Goal: Task Accomplishment & Management: Use online tool/utility

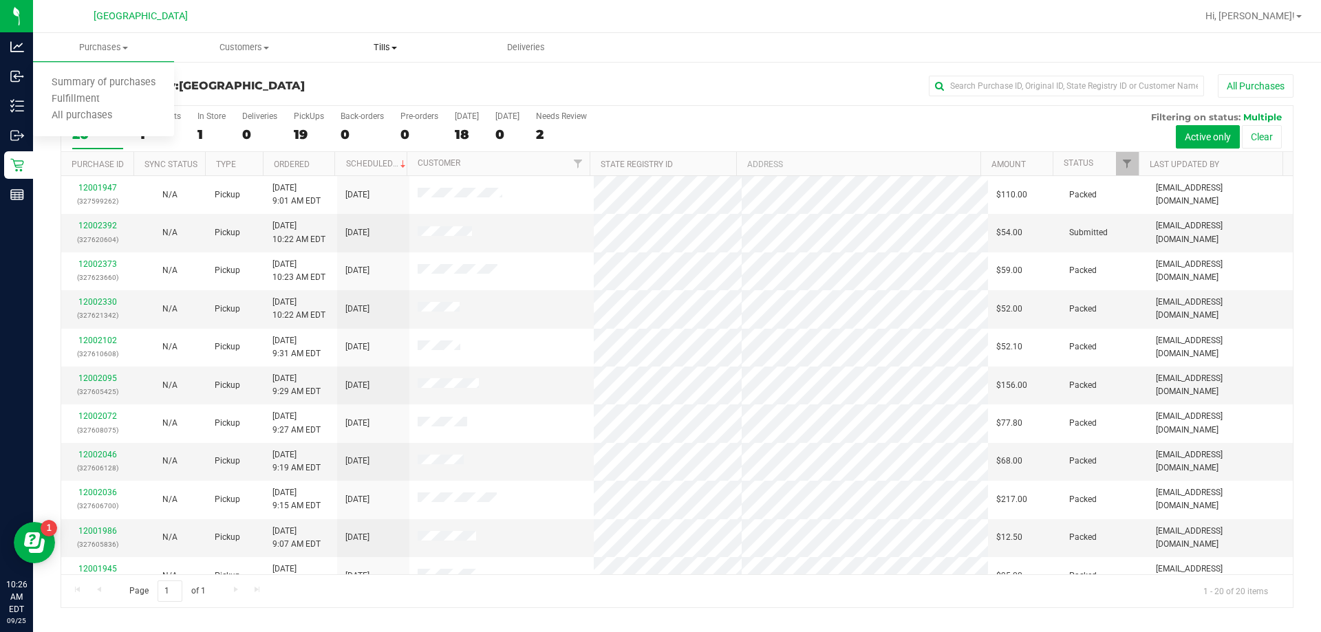
click at [374, 52] on span "Tills" at bounding box center [386, 47] width 140 height 12
click at [359, 85] on span "Manage tills" at bounding box center [361, 83] width 93 height 12
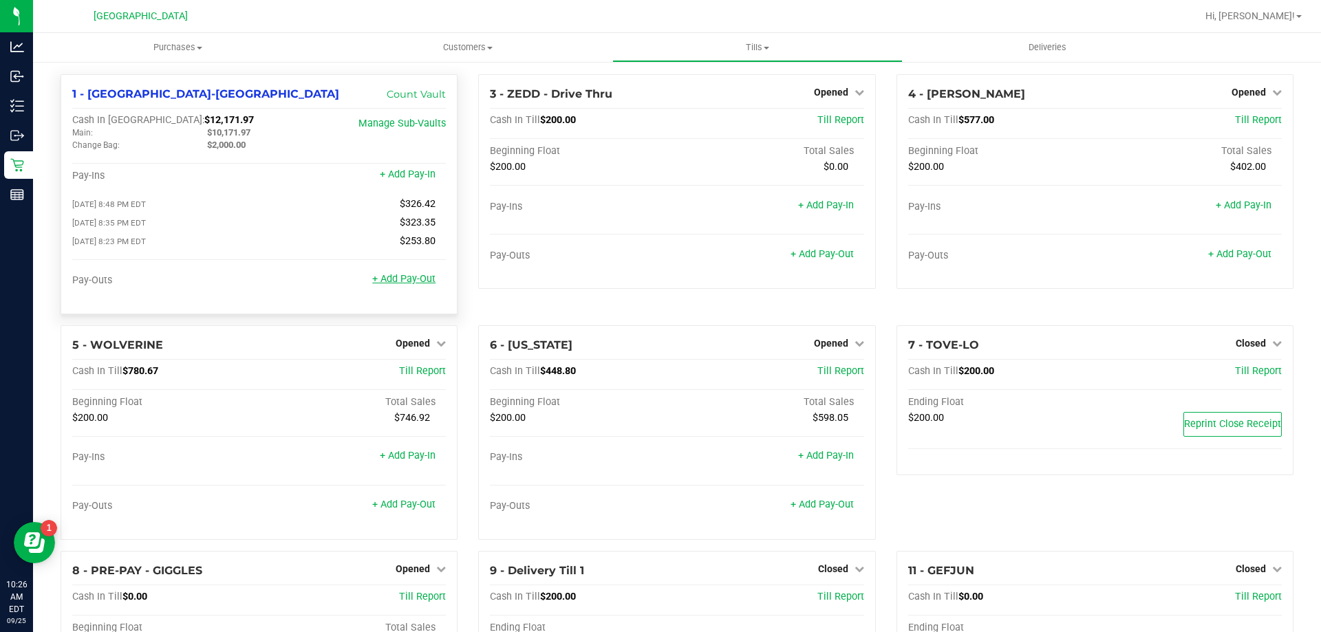
click at [403, 277] on link "+ Add Pay-Out" at bounding box center [403, 279] width 63 height 12
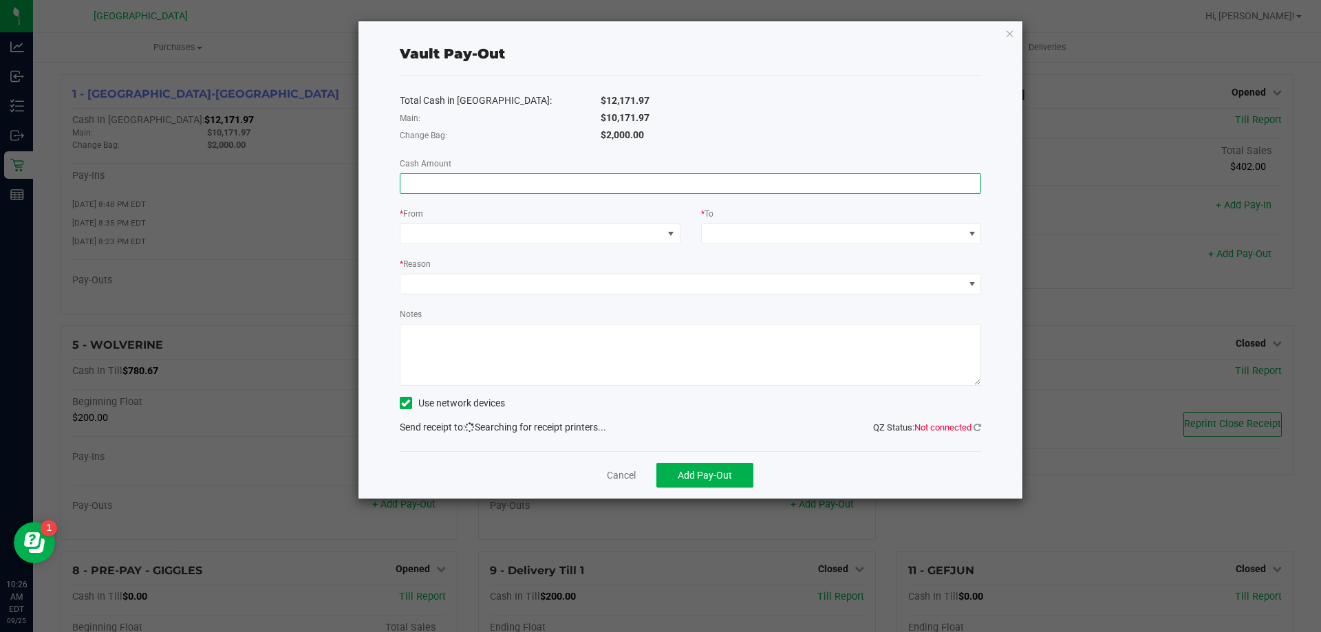
click at [471, 178] on input at bounding box center [690, 183] width 581 height 19
type input "$10,171.97"
click at [524, 142] on div "Change Bag:" at bounding box center [489, 135] width 201 height 14
click at [533, 246] on div "Total Cash in Vault: $12,171.97 Main: $10,171.97 Change Bag: $2,000.00 Cash Amo…" at bounding box center [691, 264] width 582 height 376
click at [528, 230] on span at bounding box center [531, 233] width 262 height 19
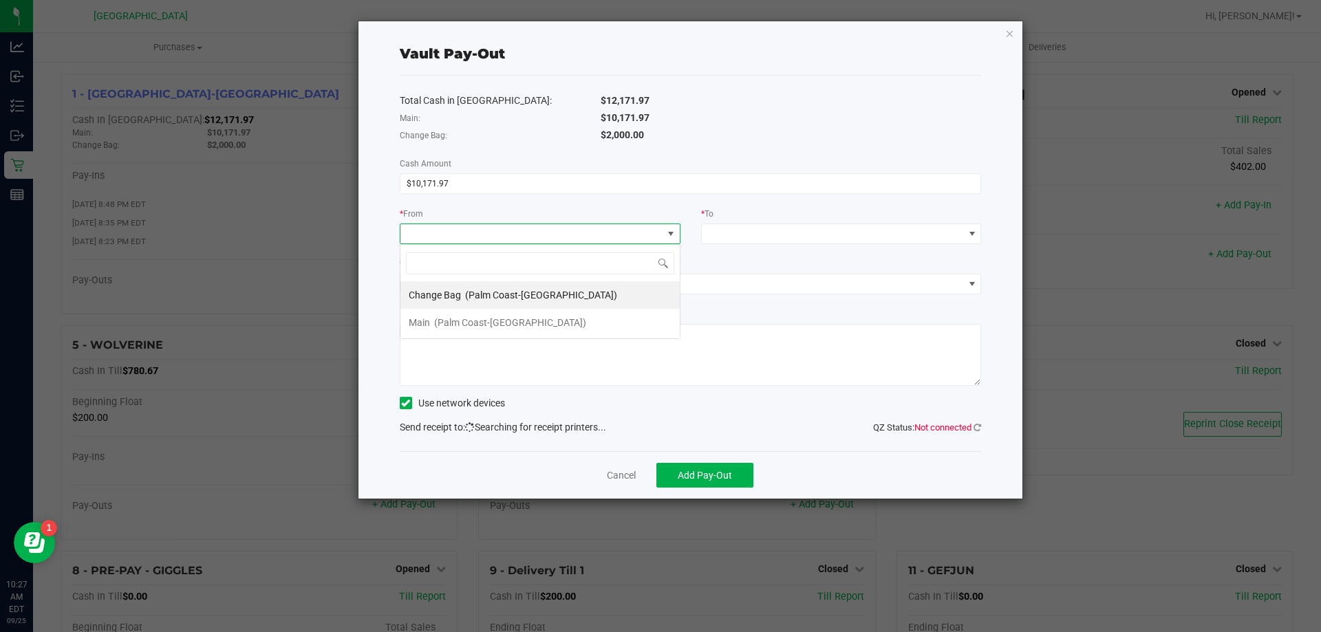
scroll to position [21, 281]
click at [473, 317] on span "(Palm Coast-Vault)" at bounding box center [510, 322] width 152 height 11
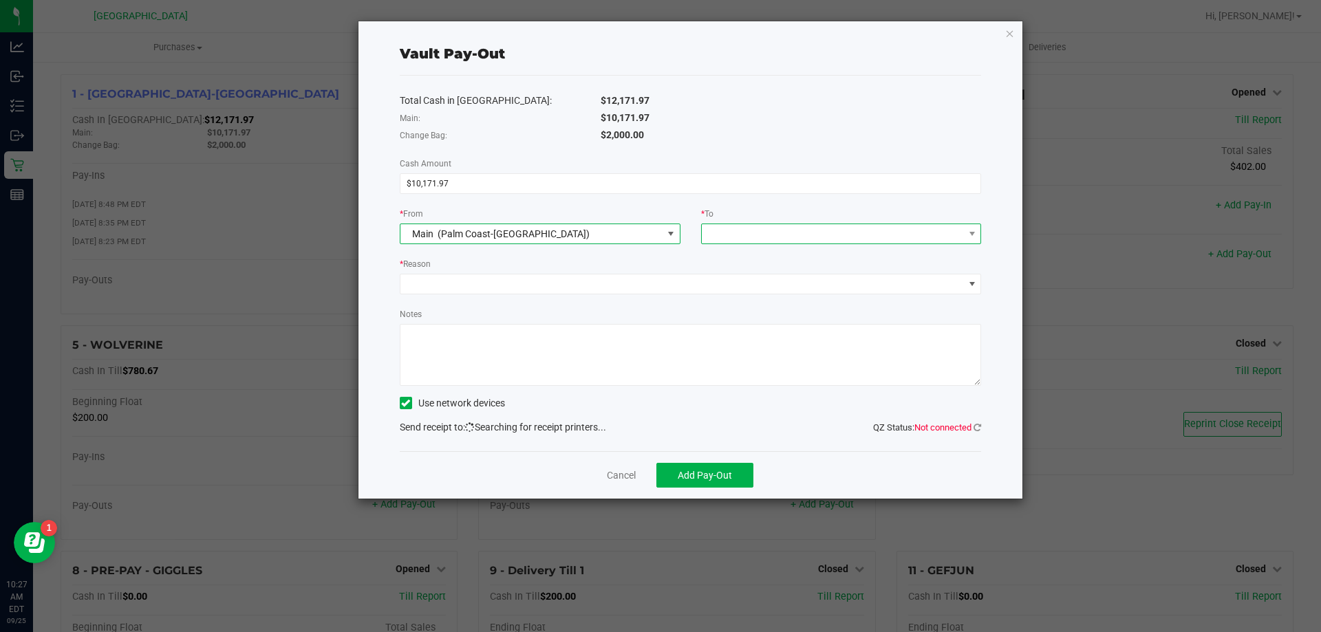
click at [658, 237] on span at bounding box center [833, 233] width 262 height 19
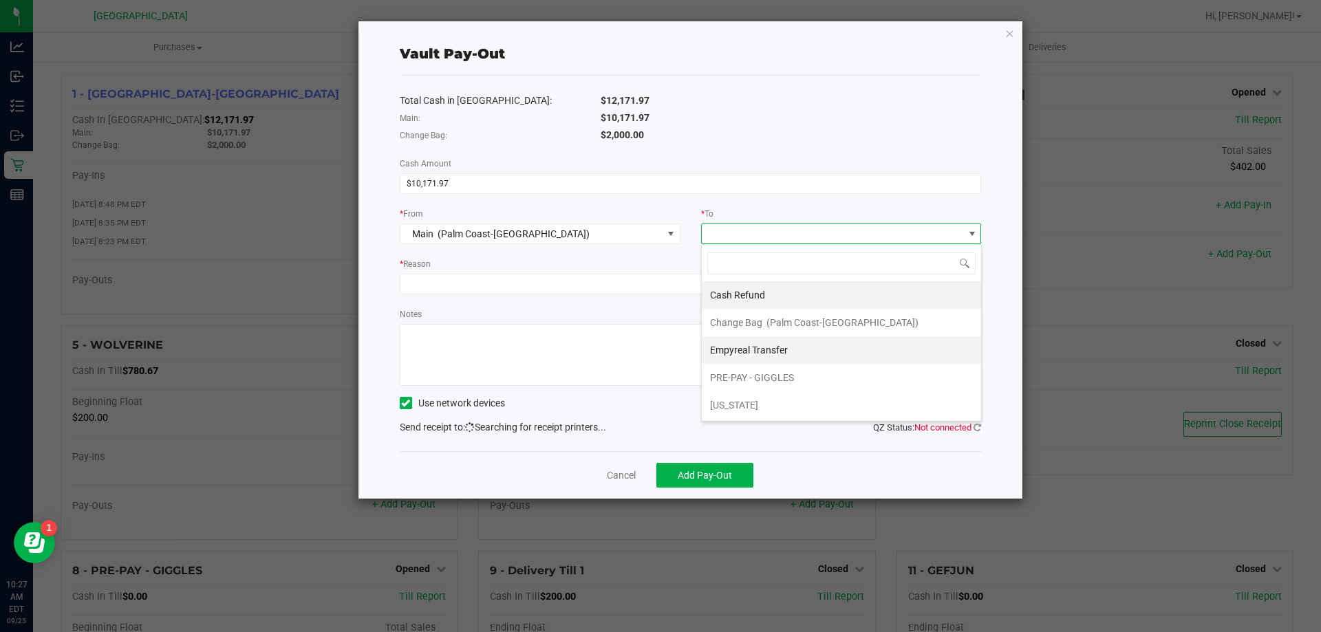
drag, startPoint x: 724, startPoint y: 352, endPoint x: 1075, endPoint y: 429, distance: 359.4
click at [658, 352] on span "Empyreal Transfer" at bounding box center [749, 350] width 78 height 11
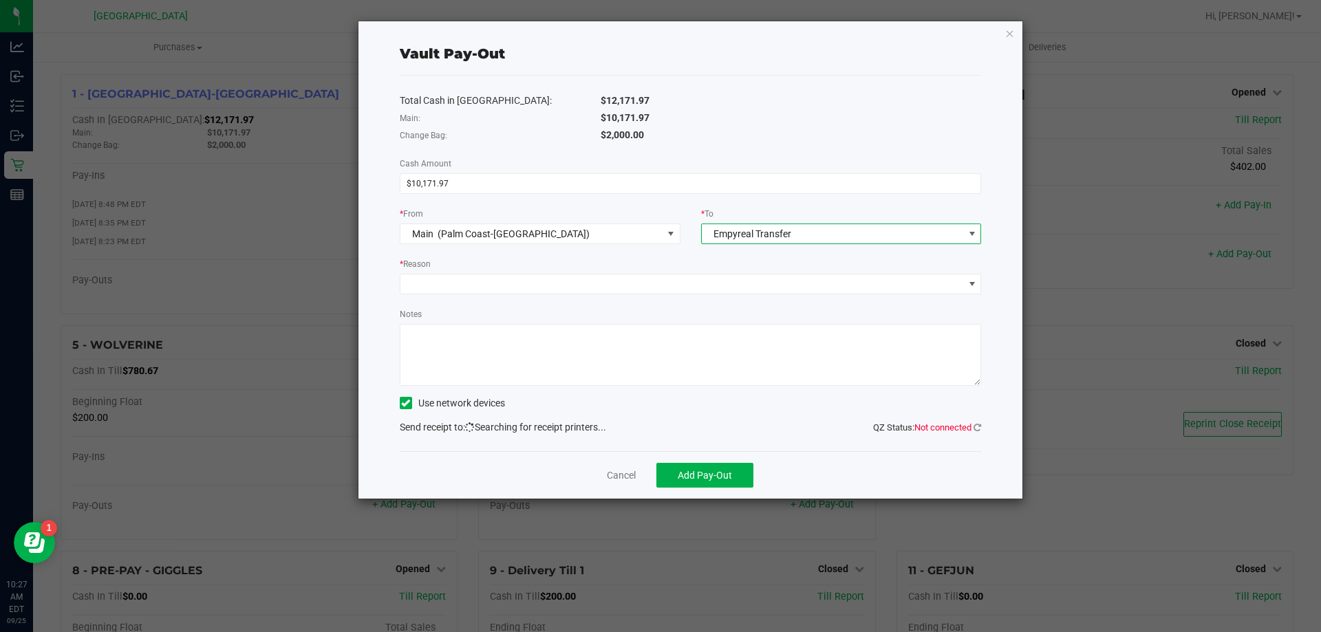
click at [658, 427] on div "Vault Pay-Out Total Cash in Vault: $12,171.97 Main: $10,171.97 Change Bag: $2,0…" at bounding box center [690, 259] width 665 height 477
click at [658, 428] on icon at bounding box center [978, 427] width 8 height 9
click at [658, 427] on icon at bounding box center [978, 427] width 8 height 9
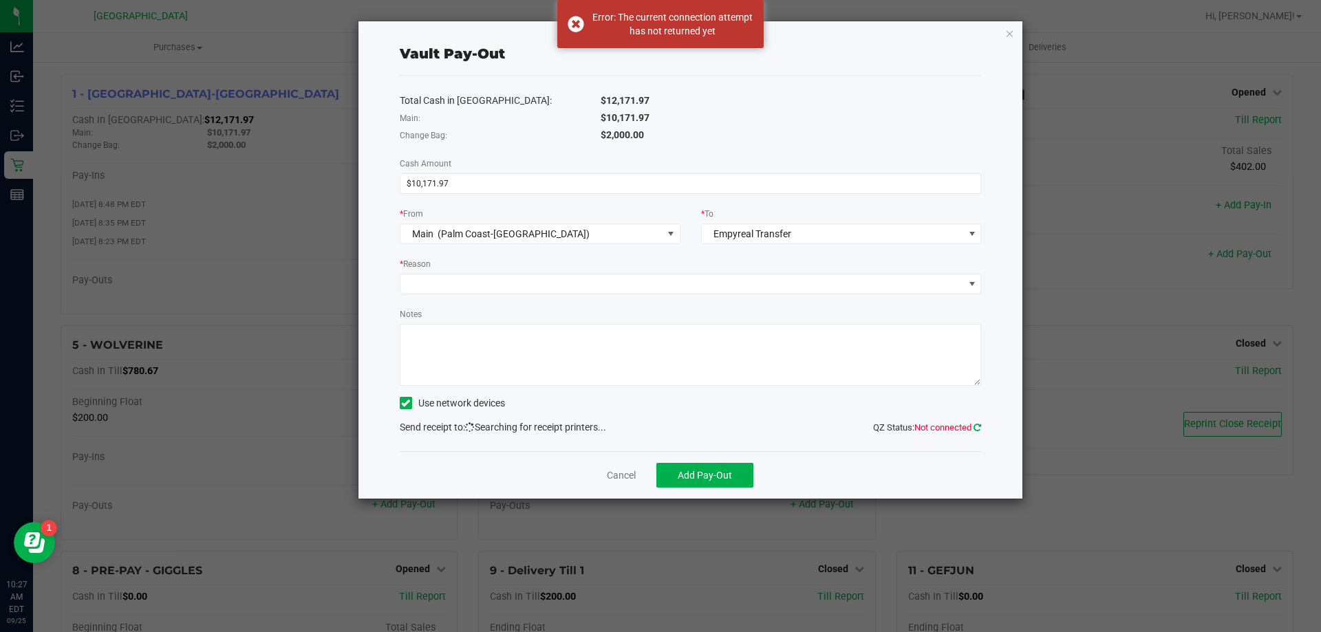
click at [658, 427] on icon at bounding box center [978, 427] width 8 height 9
click at [658, 424] on icon at bounding box center [978, 427] width 8 height 9
click at [658, 430] on icon at bounding box center [978, 427] width 8 height 9
click at [658, 427] on icon at bounding box center [978, 427] width 8 height 9
click at [480, 287] on span at bounding box center [681, 284] width 563 height 19
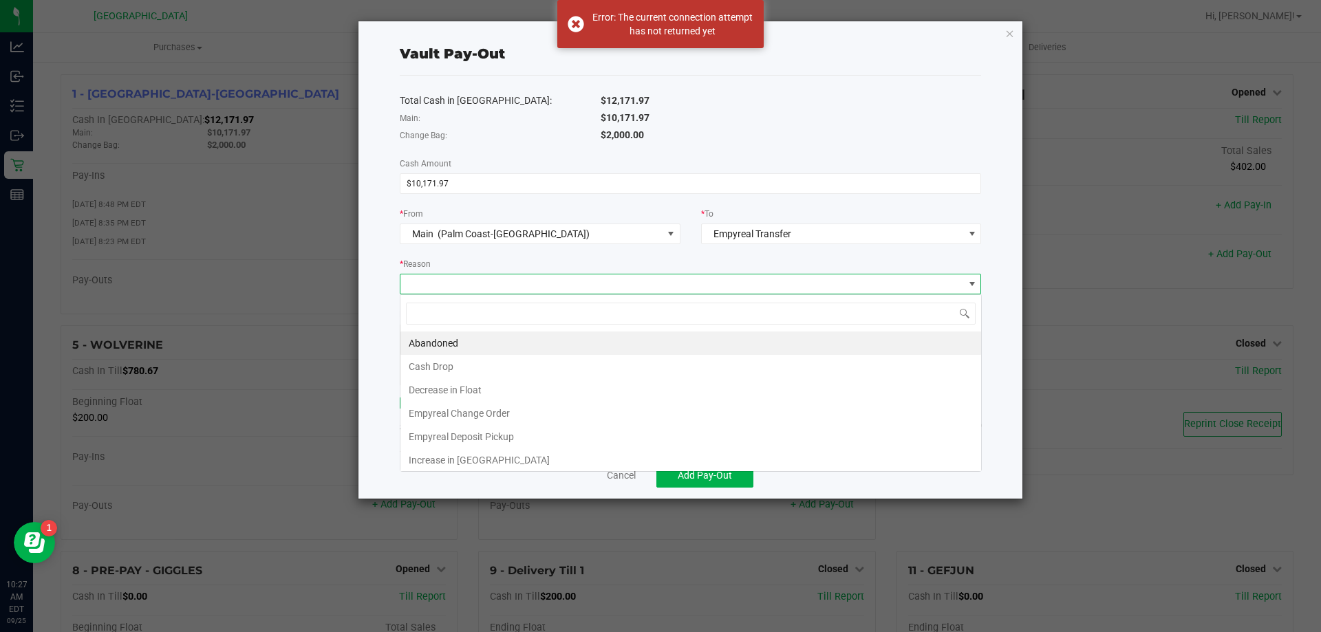
scroll to position [21, 581]
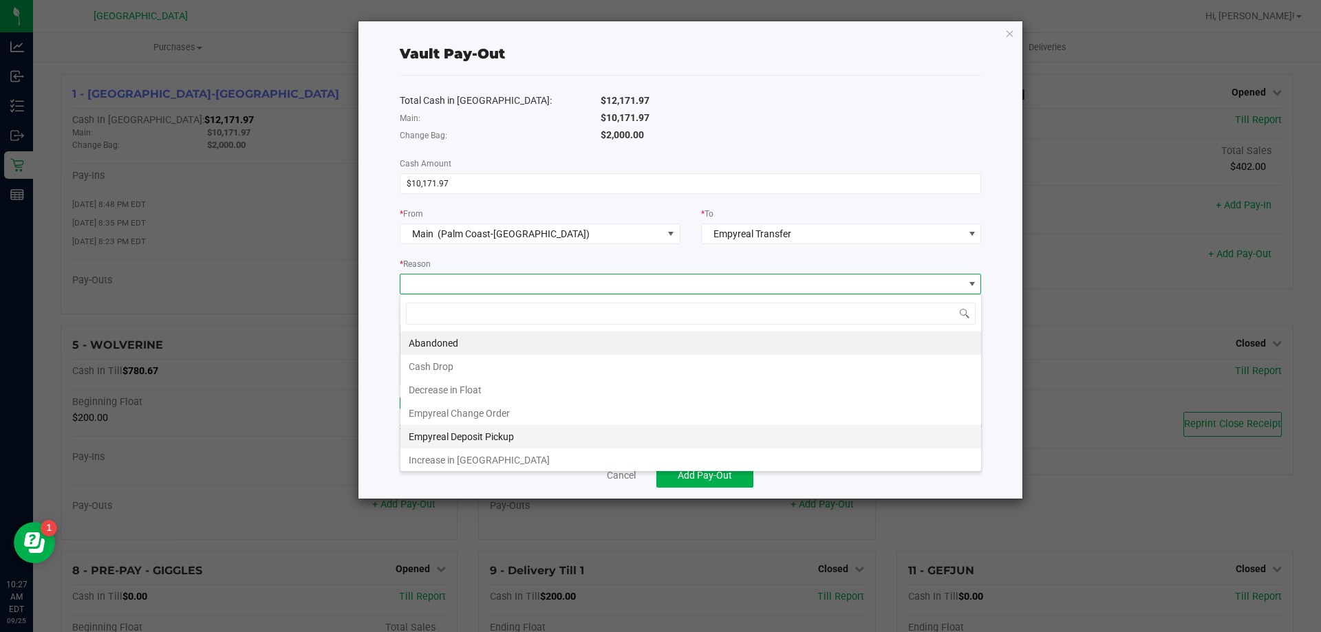
click at [455, 434] on li "Empyreal Deposit Pickup" at bounding box center [690, 436] width 581 height 23
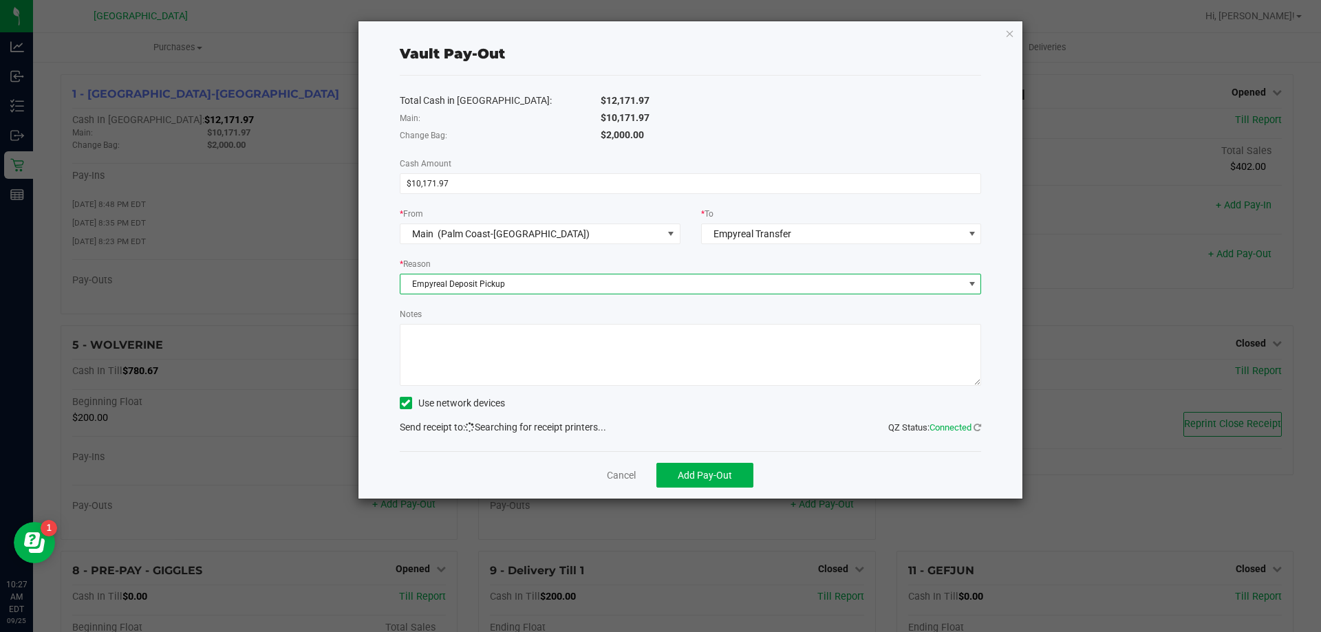
click at [462, 350] on textarea "Notes" at bounding box center [691, 355] width 582 height 62
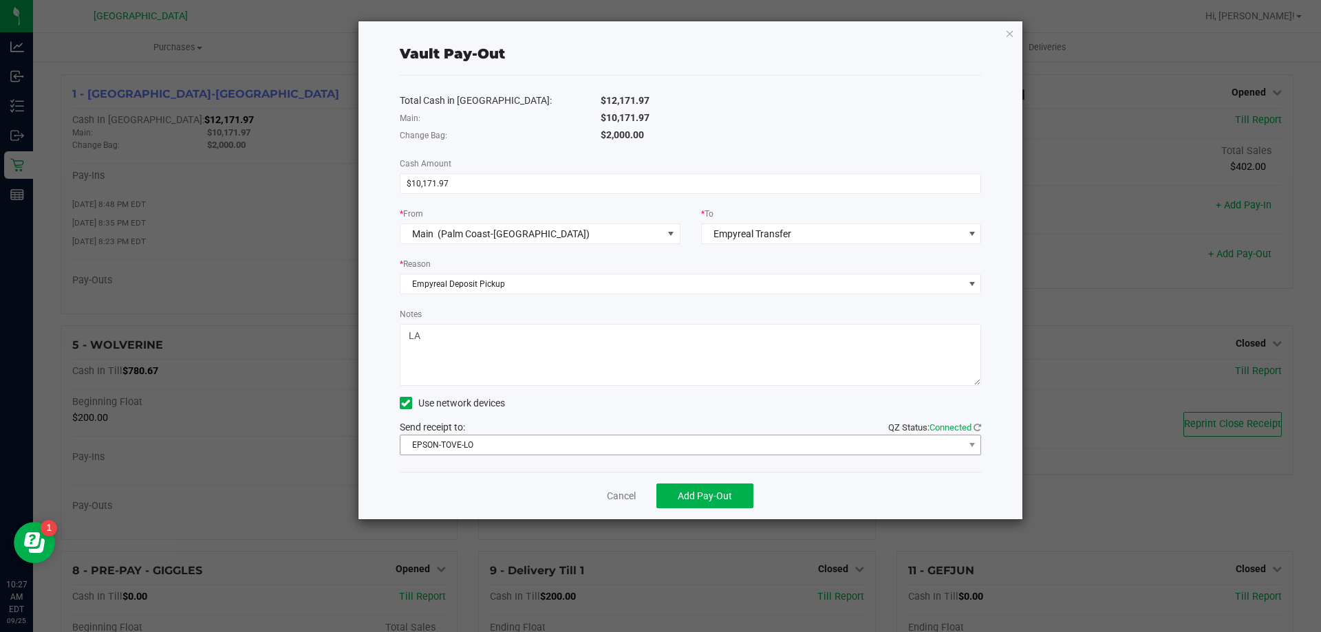
type textarea "LA"
click at [434, 444] on span "EPSON-TOVE-LO" at bounding box center [681, 445] width 563 height 19
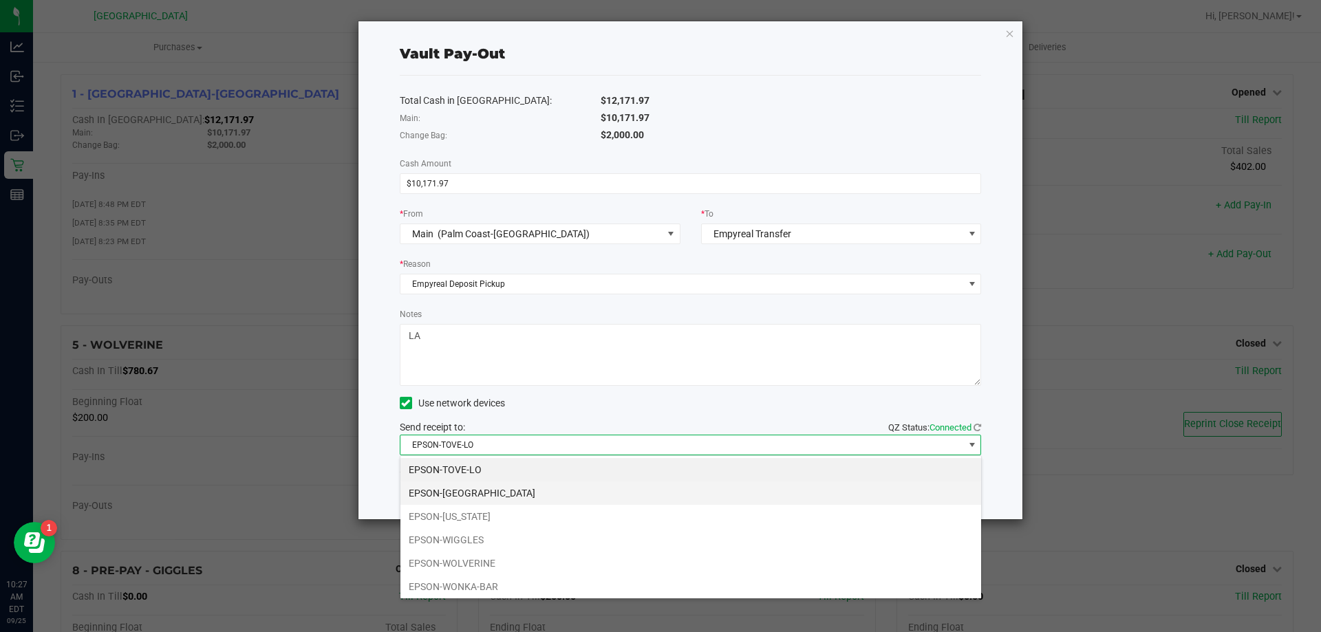
click at [478, 493] on li "EPSON-VANUATU" at bounding box center [690, 493] width 581 height 23
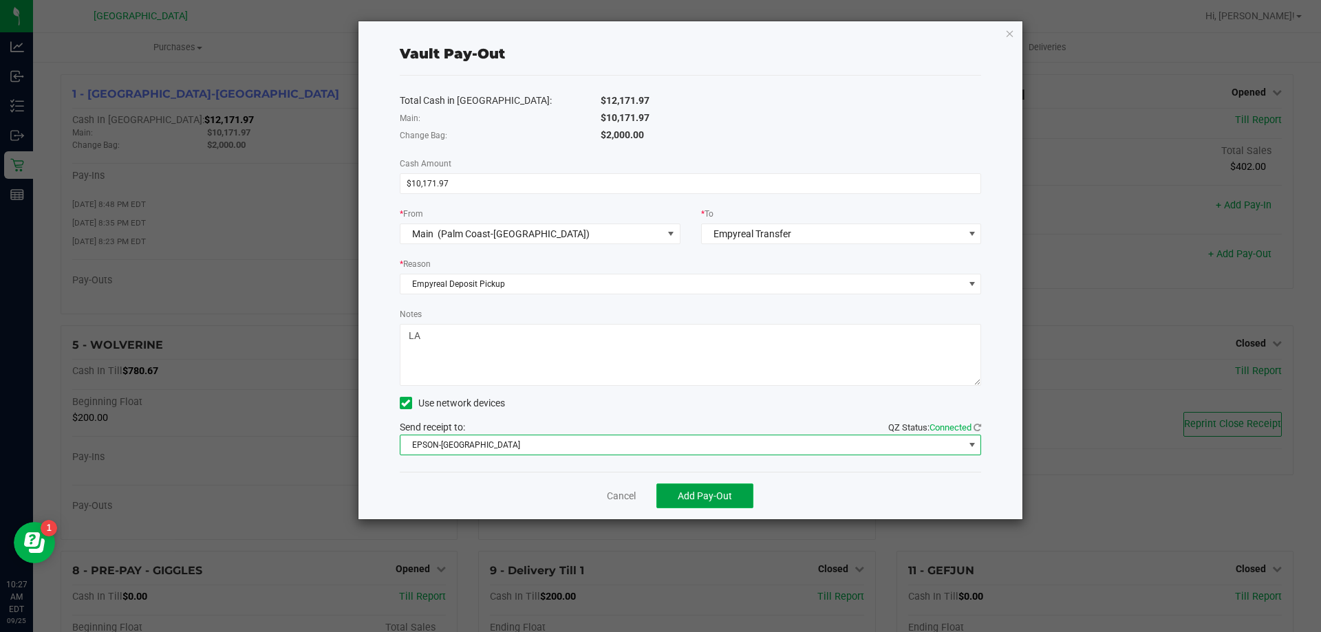
click at [658, 503] on button "Add Pay-Out" at bounding box center [704, 496] width 97 height 25
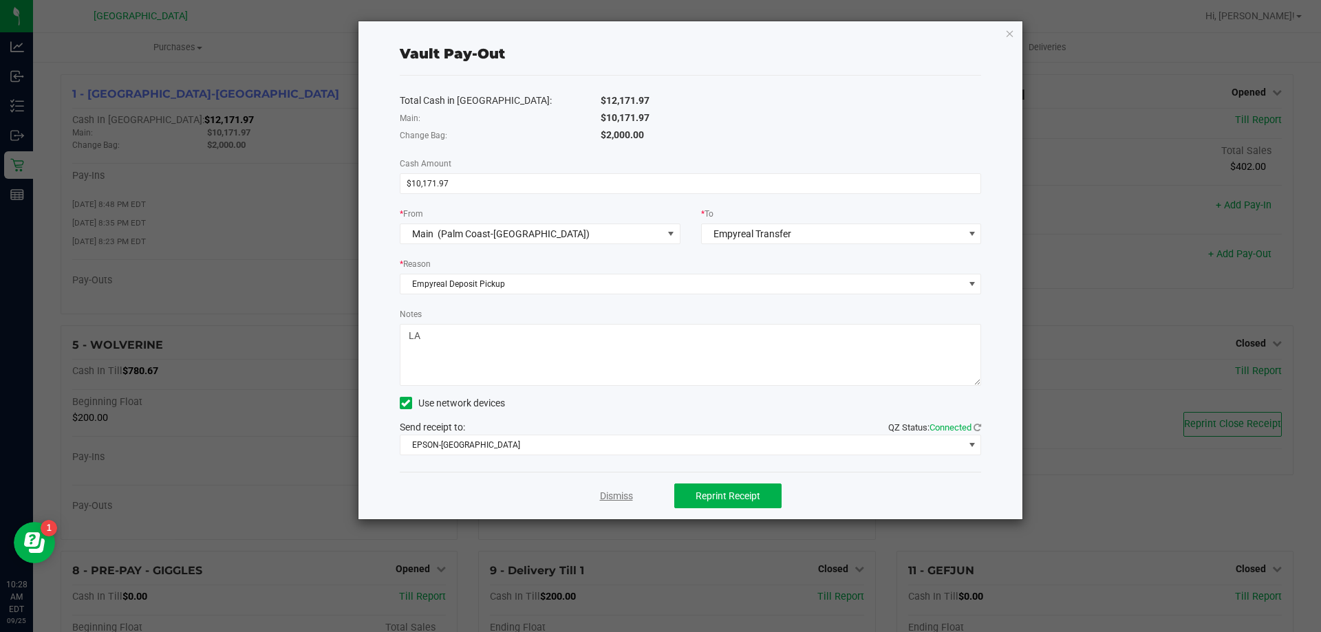
click at [619, 497] on link "Dismiss" at bounding box center [616, 496] width 33 height 14
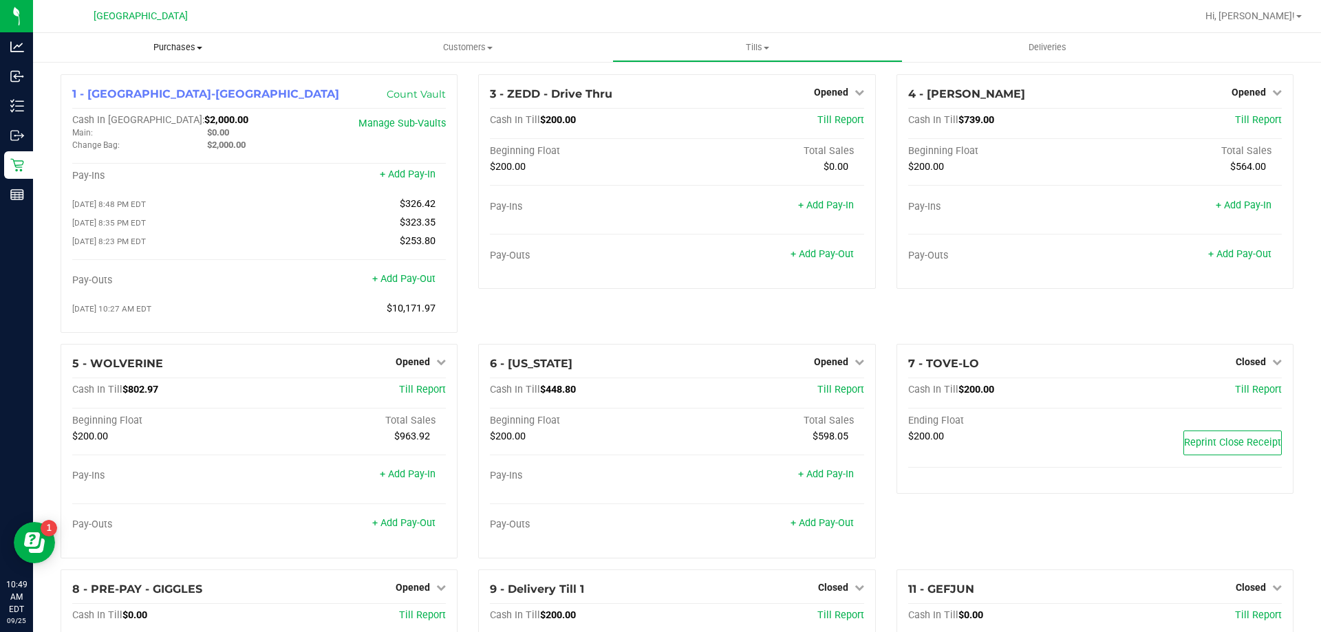
click at [184, 41] on uib-tab-heading "Purchases Summary of purchases Fulfillment All purchases" at bounding box center [178, 47] width 290 height 29
click at [132, 99] on li "Fulfillment" at bounding box center [178, 100] width 290 height 17
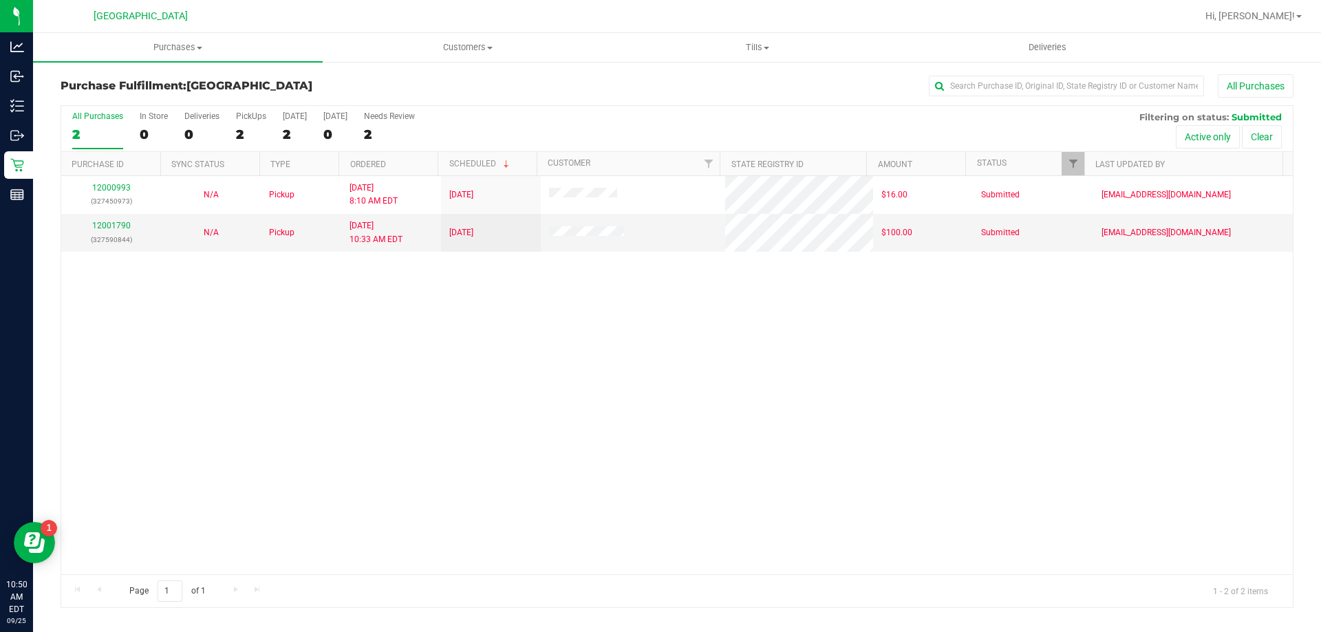
click at [364, 414] on div "12000993 (327450973) N/A Pickup 9/25/2025 8:10 AM EDT 9/25/2025 $16.00 Submitte…" at bounding box center [677, 375] width 1232 height 398
click at [282, 332] on div "12000993 (327450973) N/A Pickup 9/25/2025 8:10 AM EDT 9/25/2025 $16.00 Submitte…" at bounding box center [677, 375] width 1232 height 398
click at [780, 43] on span "Tills" at bounding box center [757, 47] width 288 height 12
click at [704, 81] on li "Manage tills" at bounding box center [757, 83] width 290 height 17
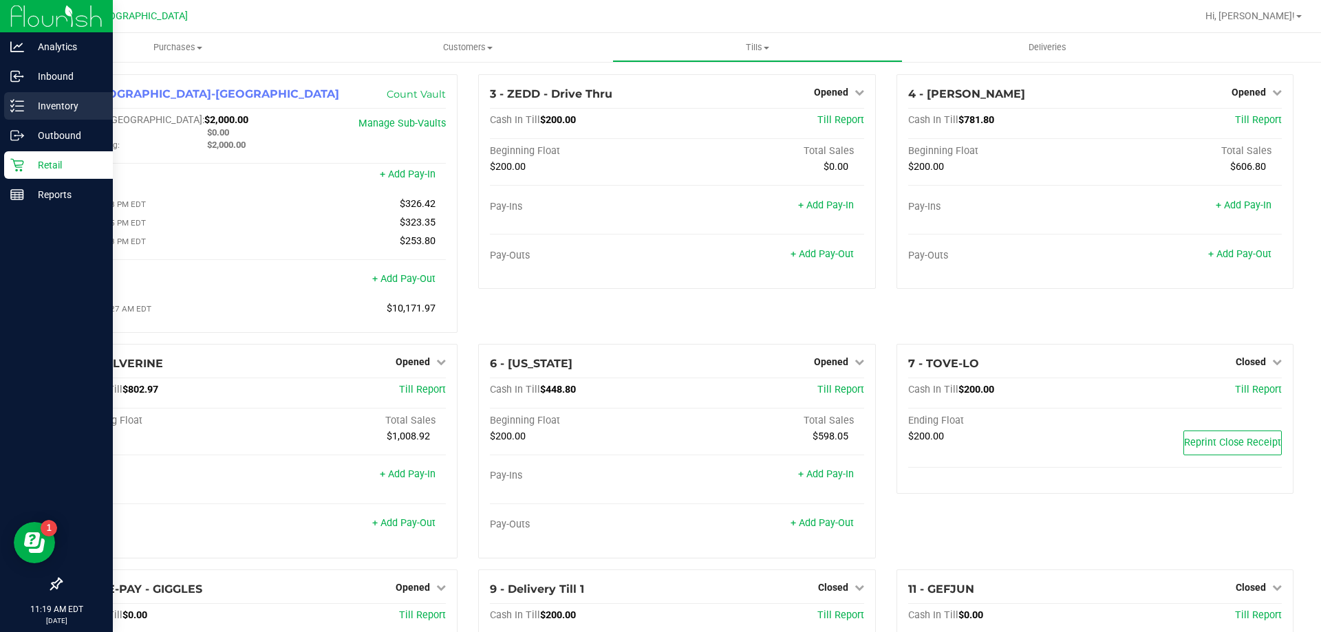
click at [55, 107] on p "Inventory" at bounding box center [65, 106] width 83 height 17
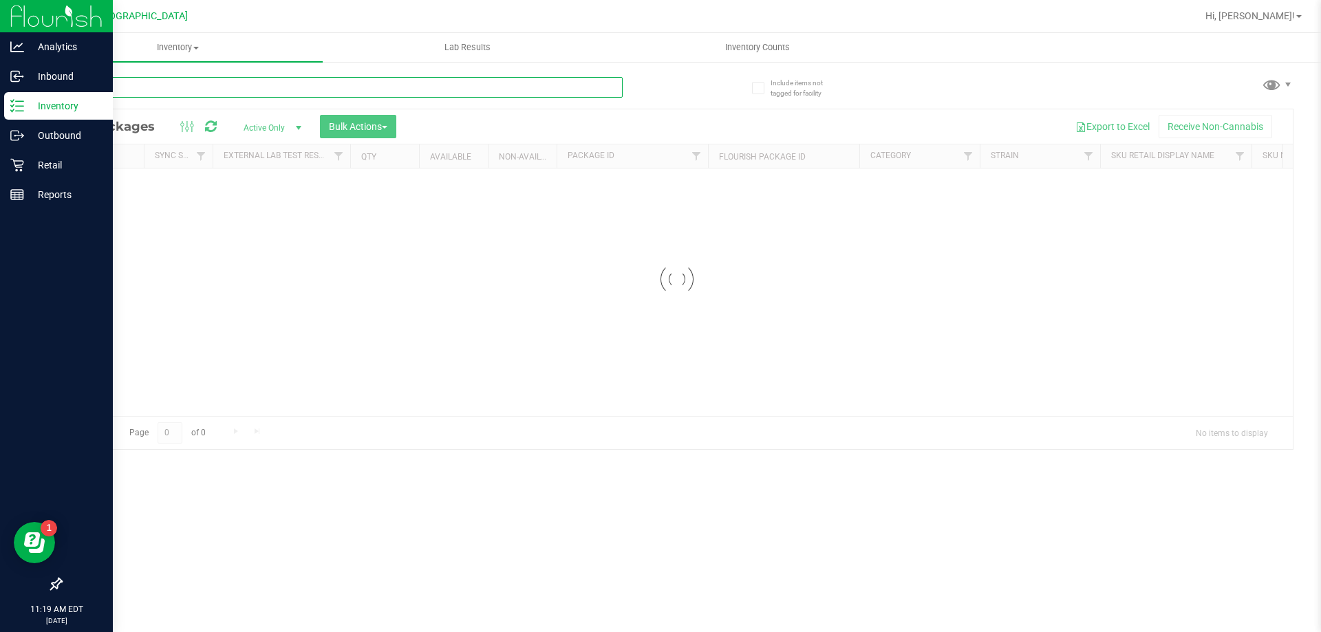
click at [162, 77] on input "text" at bounding box center [342, 87] width 562 height 21
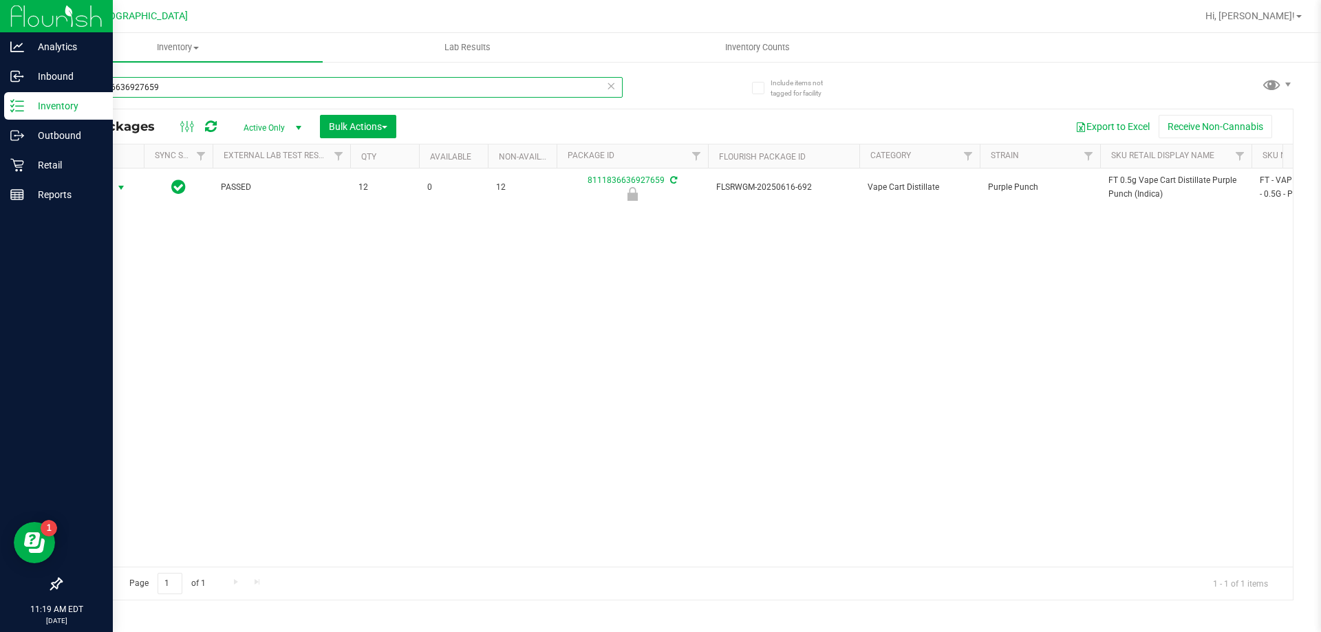
type input "8111836636927659"
click at [105, 188] on span "Action" at bounding box center [93, 187] width 37 height 19
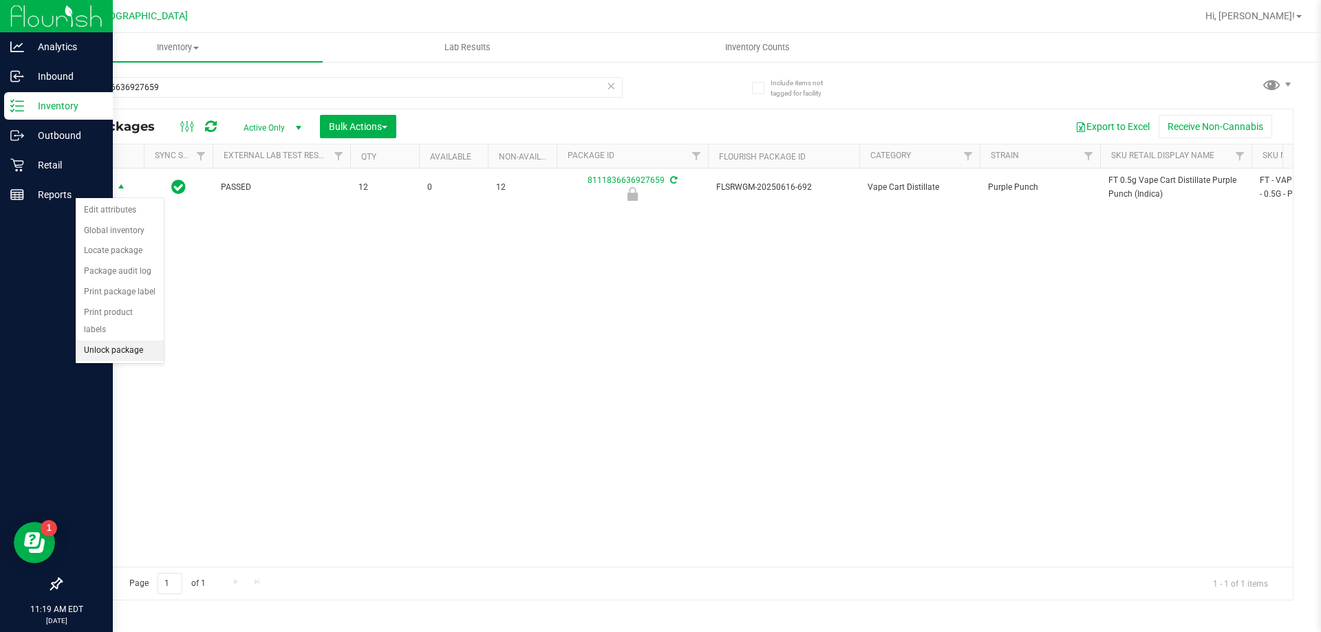
click at [137, 341] on li "Unlock package" at bounding box center [120, 351] width 88 height 21
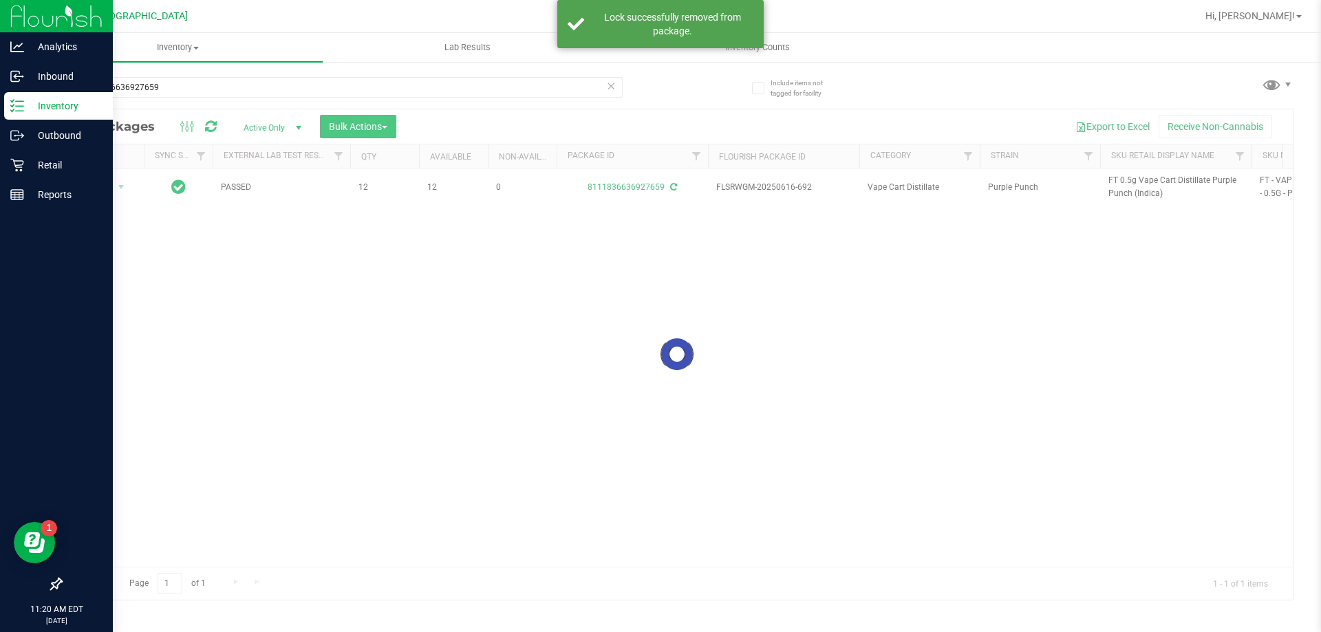
click at [1128, 183] on div at bounding box center [677, 354] width 1232 height 491
click at [1128, 184] on div at bounding box center [677, 354] width 1232 height 491
click at [1124, 182] on div at bounding box center [677, 354] width 1232 height 491
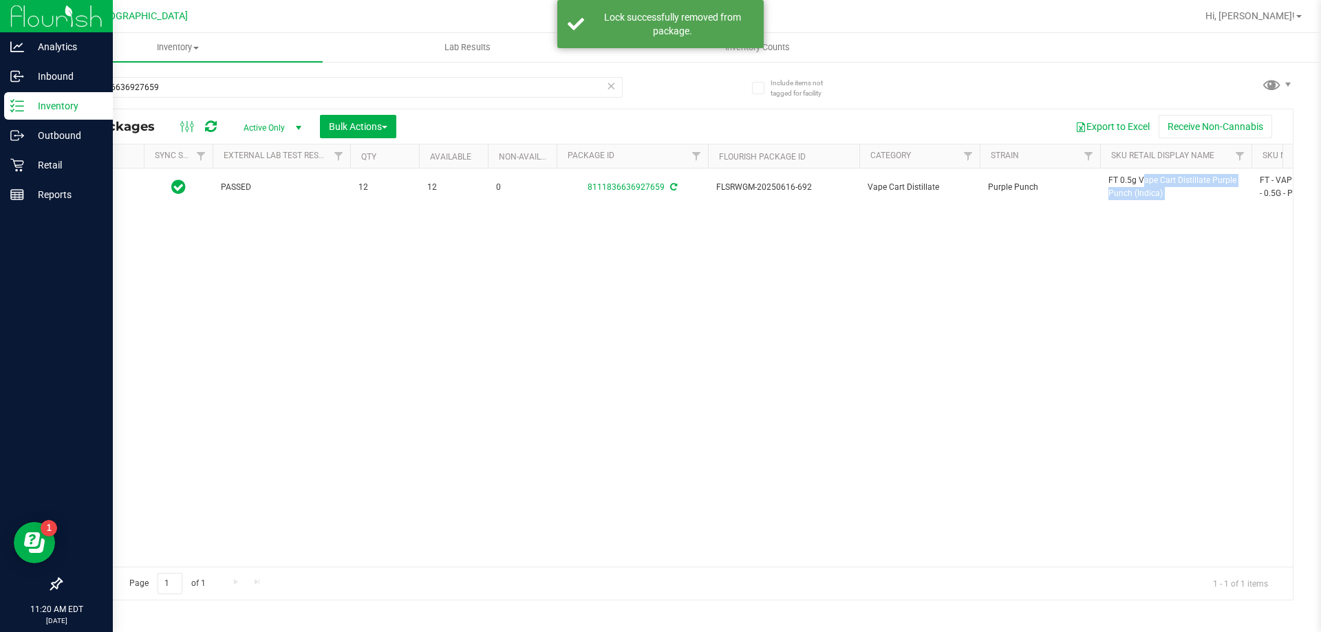
click at [1124, 182] on span "FT 0.5g Vape Cart Distillate Purple Punch (Indica)" at bounding box center [1175, 187] width 135 height 26
copy tr "FT 0.5g Vape Cart Distillate Purple Punch (Indica)"
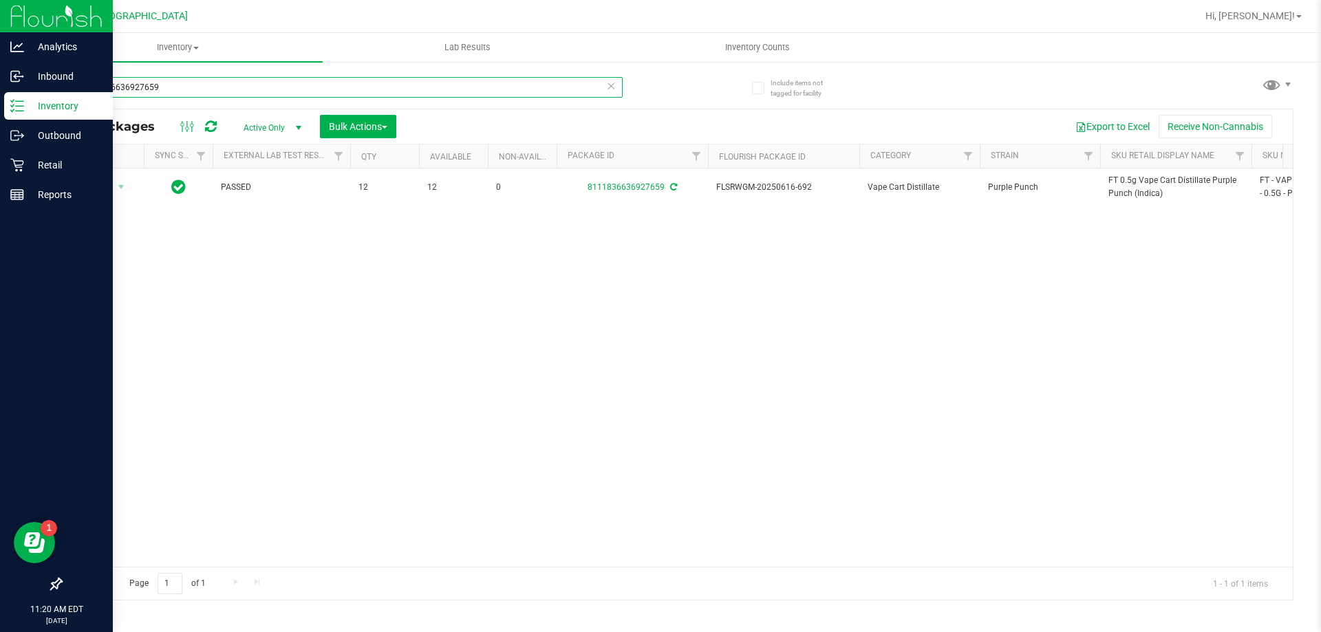
click at [173, 89] on input "8111836636927659" at bounding box center [342, 87] width 562 height 21
paste input "FT 0.5g Vape Cart Distillate Purple Punch (Indica)"
type input "FT 0.5g Vape Cart Distillate Purple Punch (Indica)"
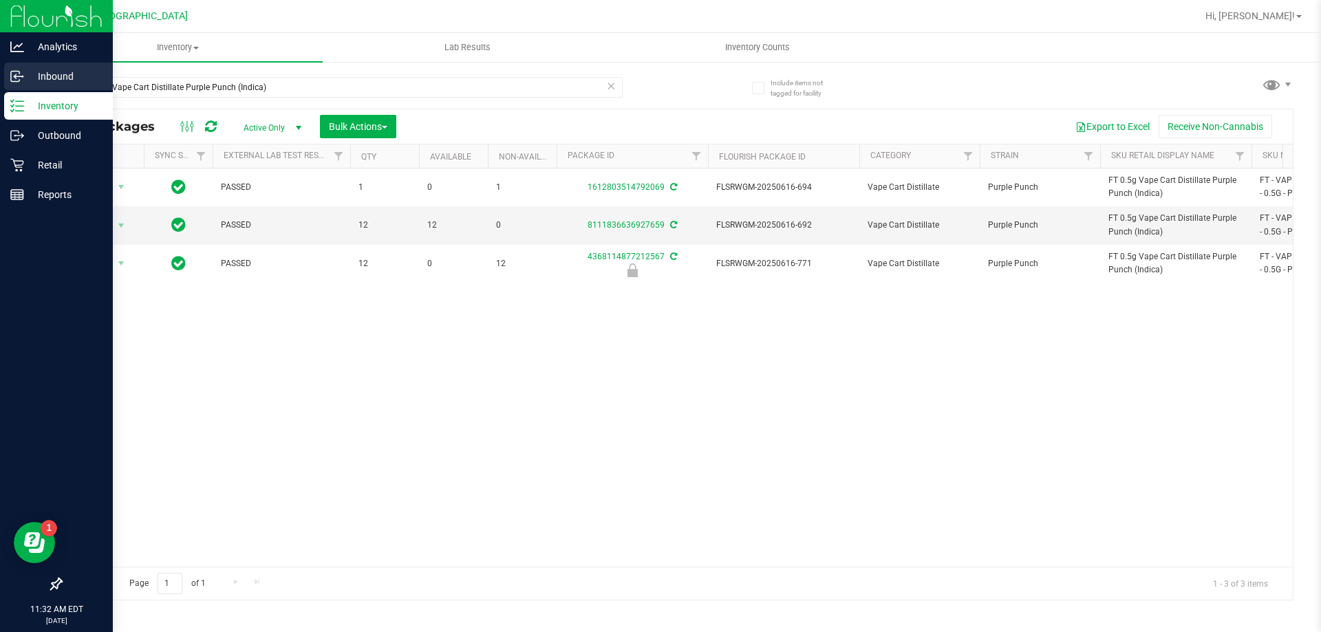
click at [17, 76] on icon at bounding box center [17, 76] width 14 height 14
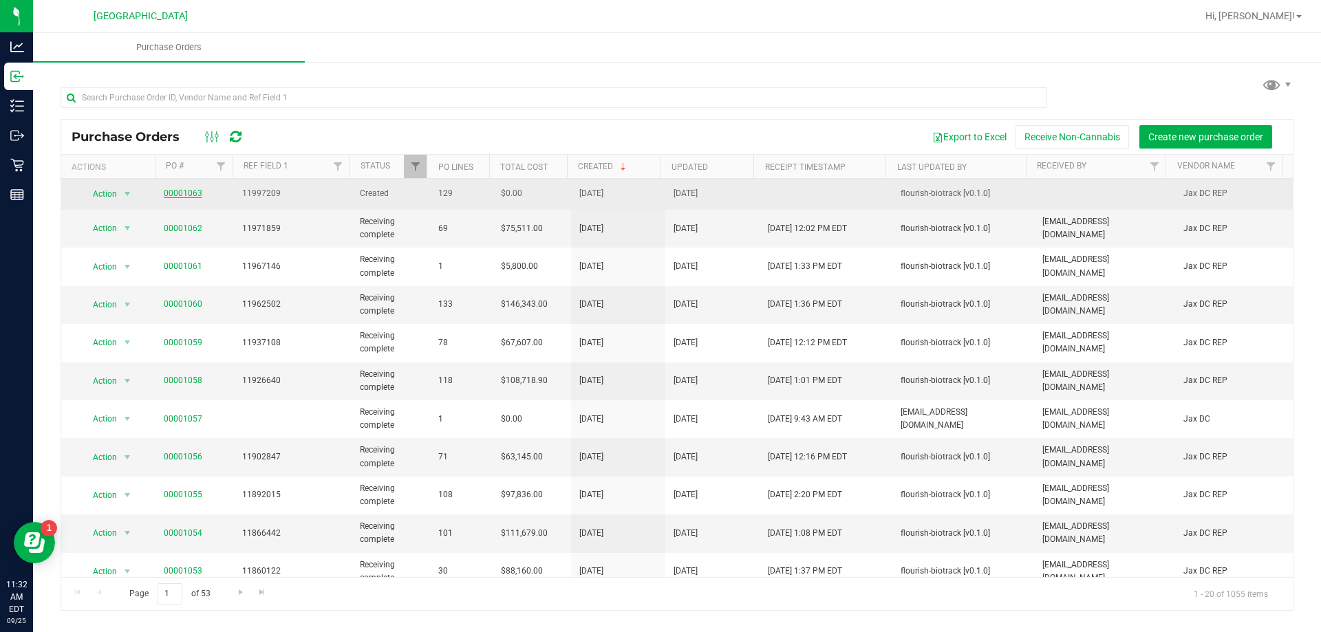
click at [184, 193] on link "00001063" at bounding box center [183, 194] width 39 height 10
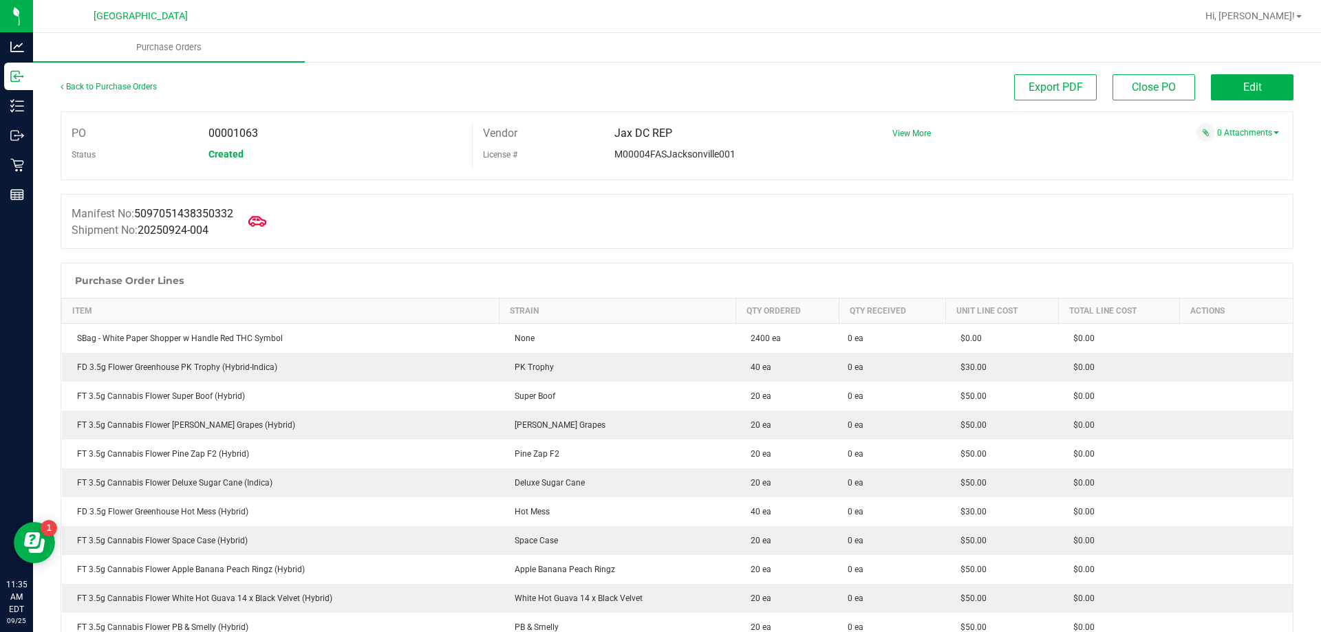
click at [261, 222] on icon at bounding box center [257, 222] width 18 height 18
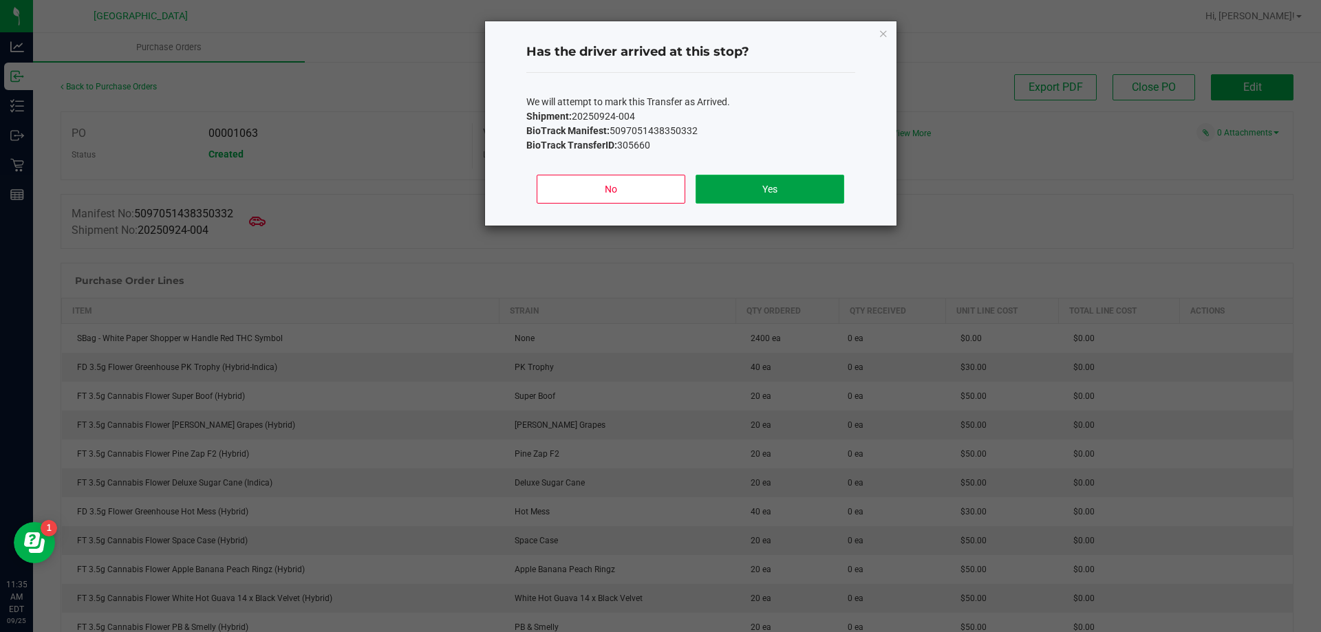
click at [823, 178] on button "Yes" at bounding box center [770, 189] width 148 height 29
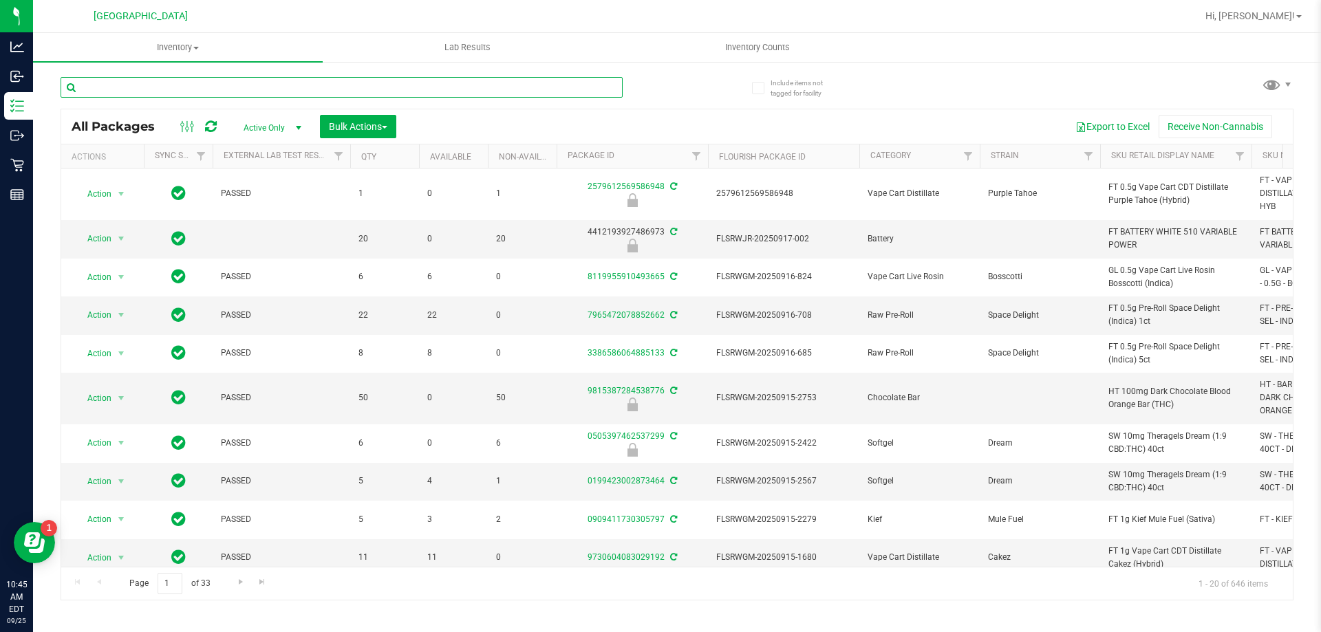
click at [253, 80] on input "text" at bounding box center [342, 87] width 562 height 21
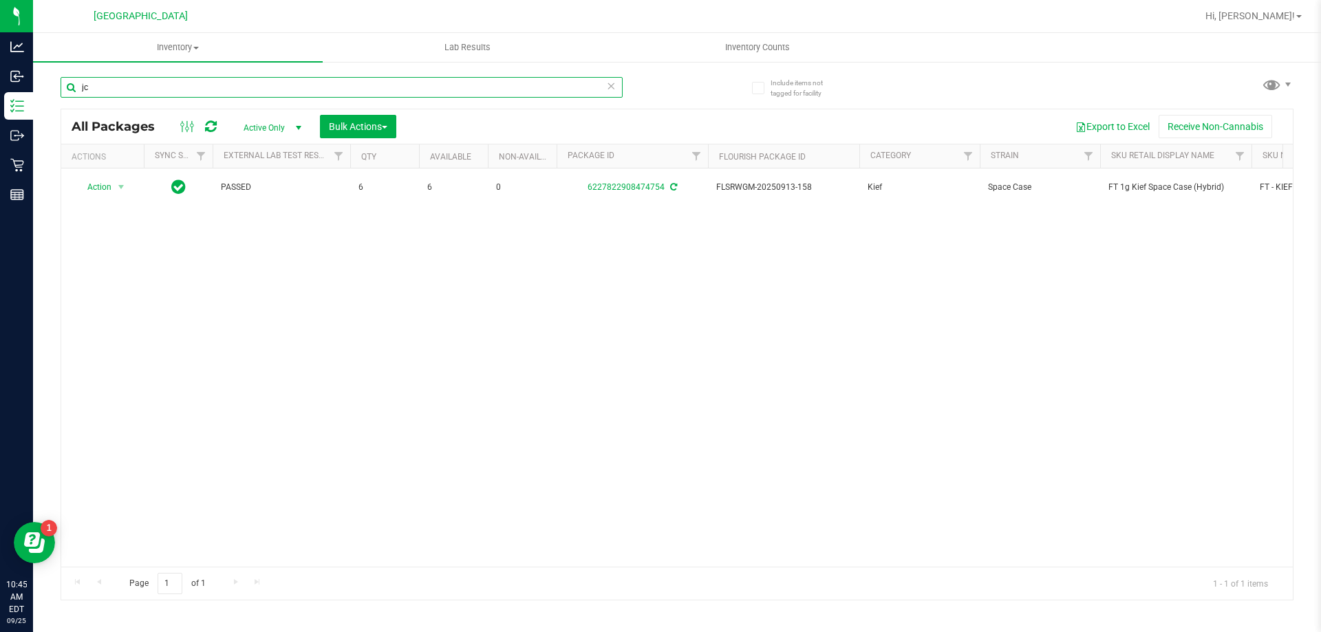
type input "j"
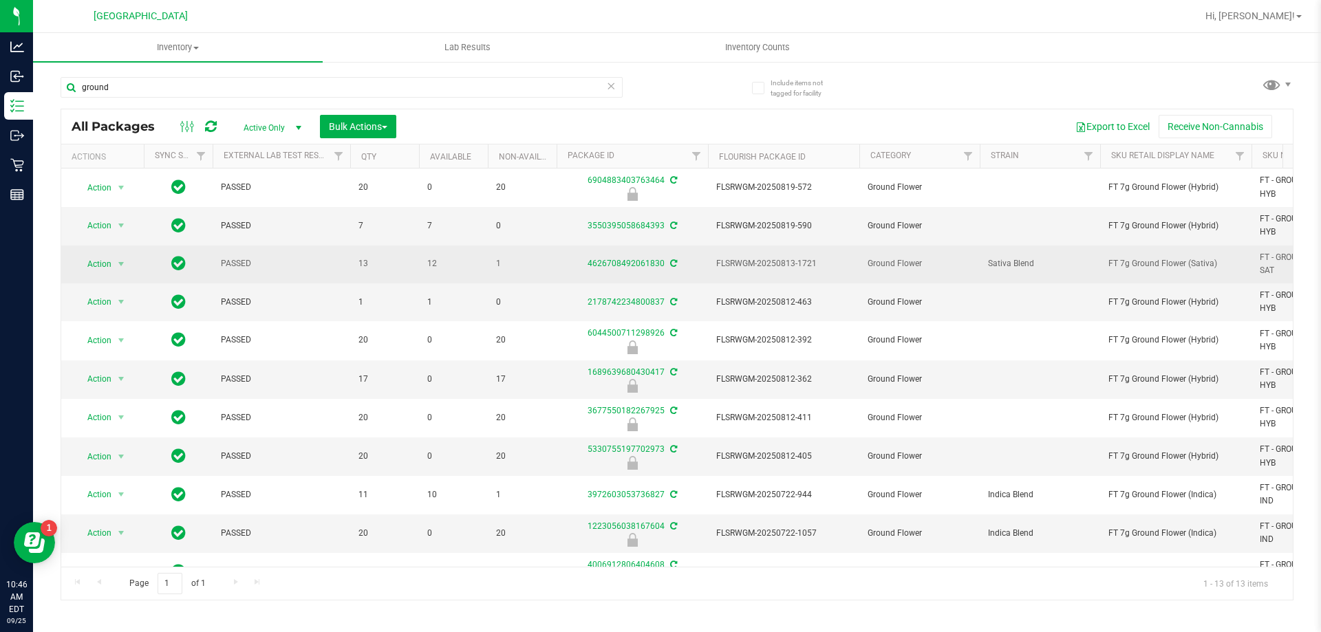
click at [1148, 258] on span "FT 7g Ground Flower (Sativa)" at bounding box center [1175, 263] width 135 height 13
copy tr "FT 7g Ground Flower (Sativa)"
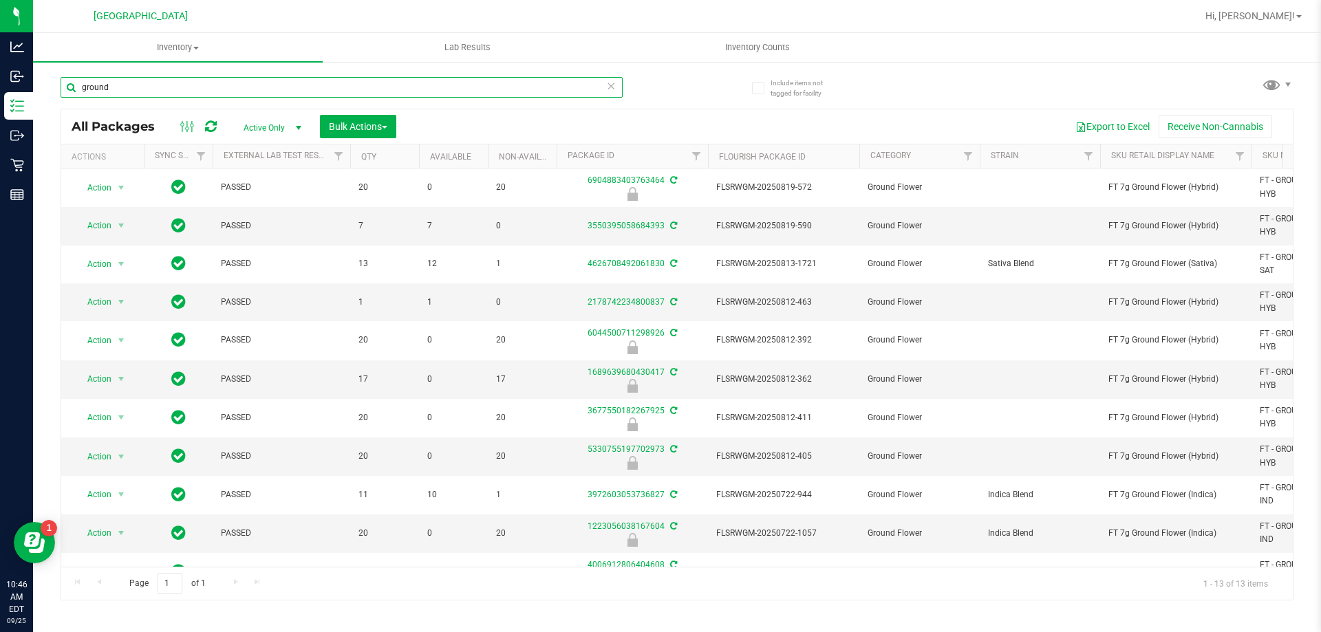
click at [455, 86] on input "ground" at bounding box center [342, 87] width 562 height 21
paste input "FT 7g Ground Flower (Sativa)"
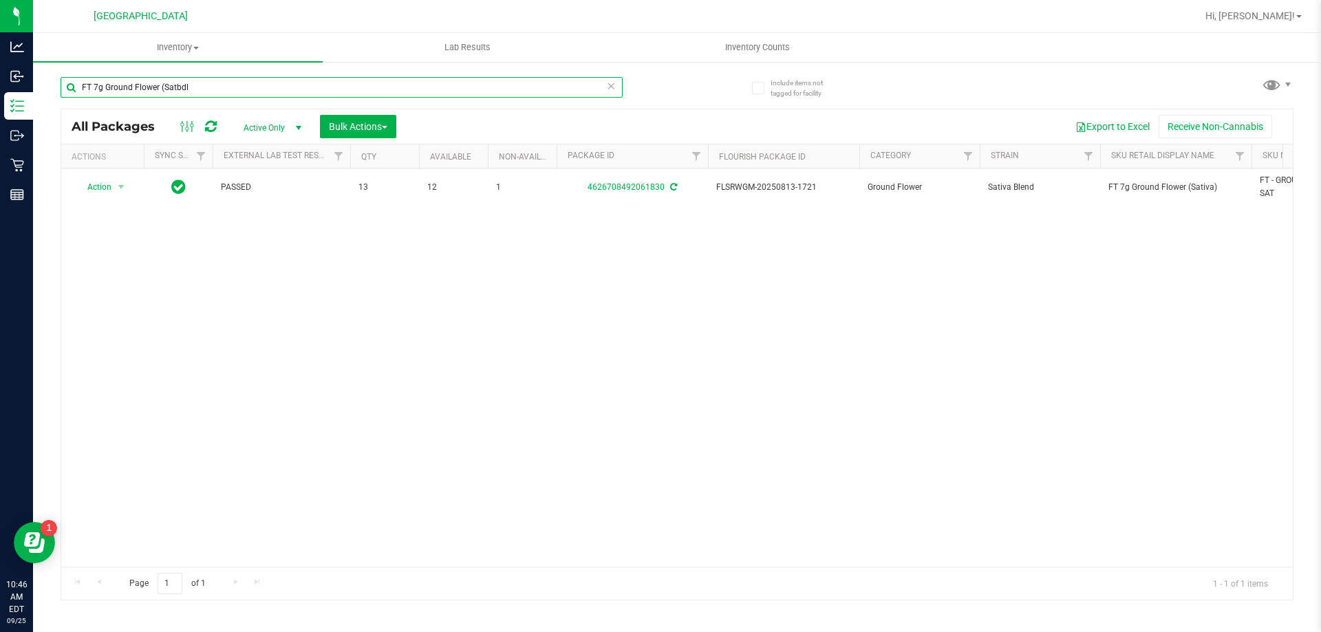
click at [455, 86] on input "FT 7g Ground Flower (Satbdl" at bounding box center [342, 87] width 562 height 21
click at [454, 87] on input "FT 7g Ground Flower (Satbdl" at bounding box center [342, 87] width 562 height 21
click at [454, 87] on div "Inventory All packages All inventory Waste log Create inventory Lab Results Inv…" at bounding box center [677, 332] width 1288 height 599
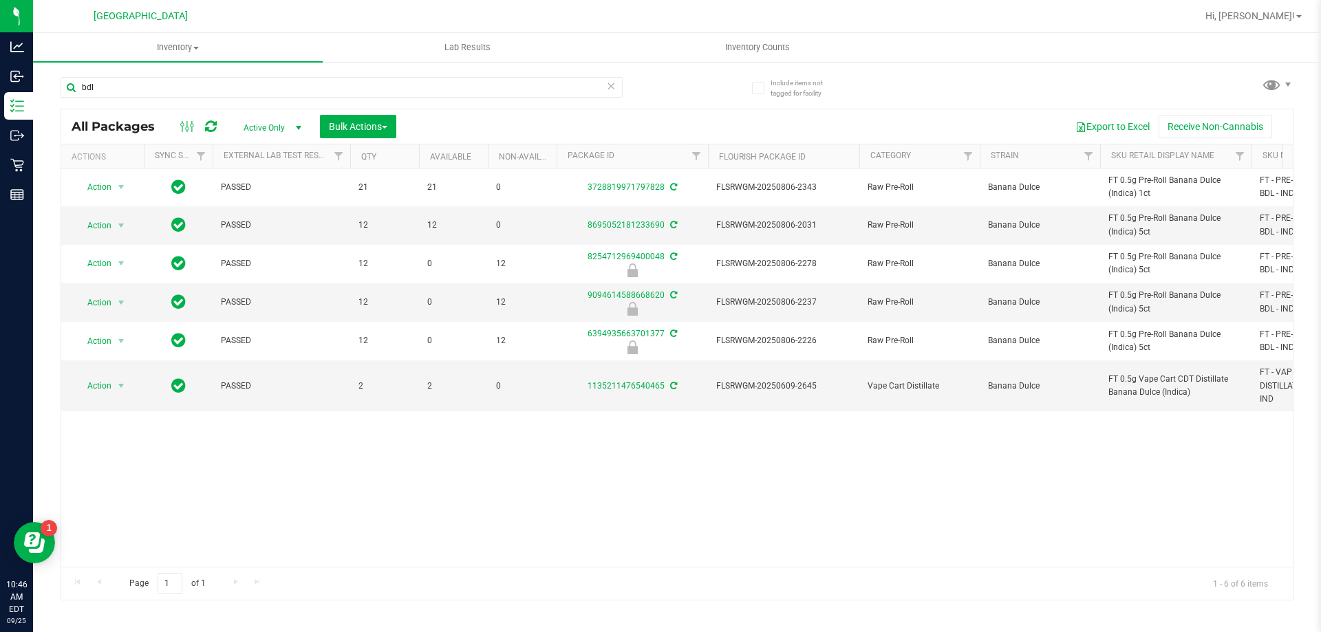
click at [283, 70] on div "bdl" at bounding box center [369, 87] width 616 height 44
click at [279, 93] on input "bdl" at bounding box center [342, 87] width 562 height 21
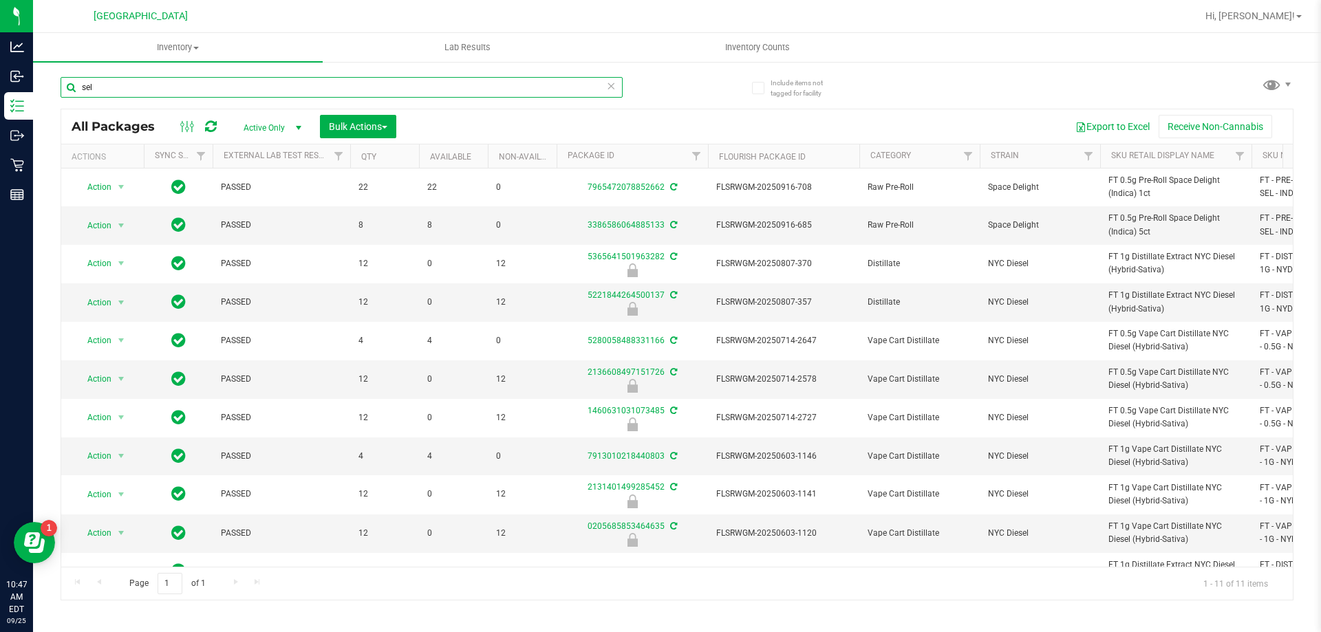
click at [387, 87] on input "sel" at bounding box center [342, 87] width 562 height 21
type input "lmz"
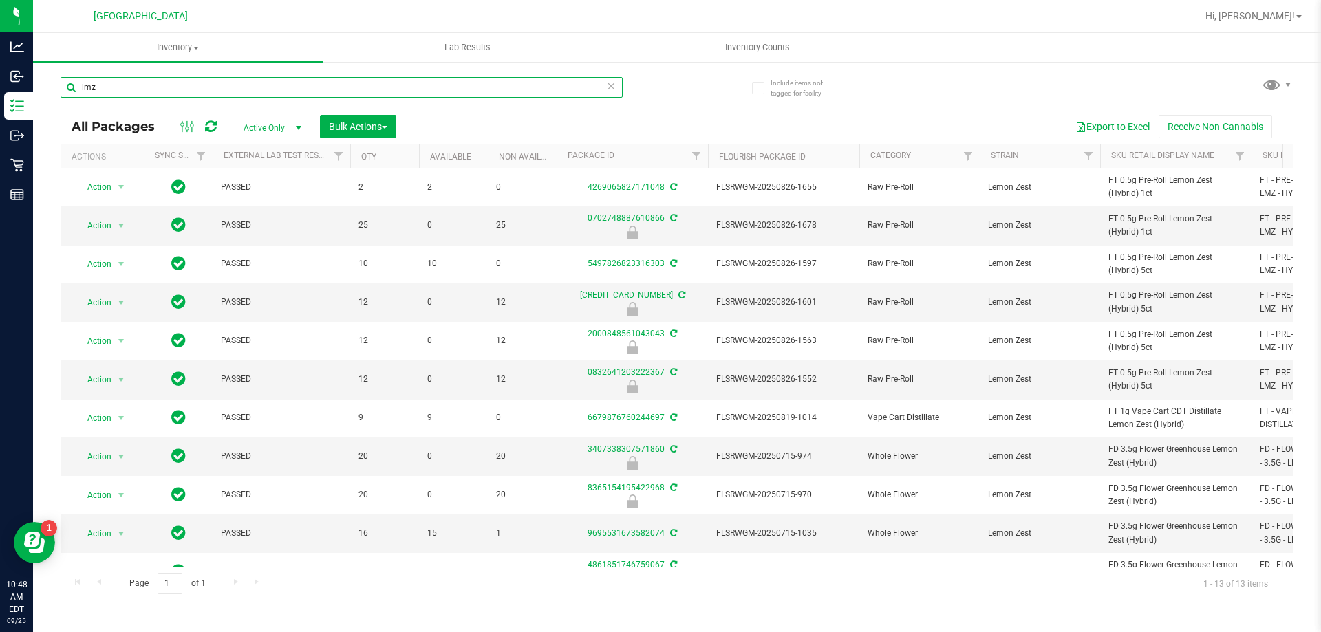
click at [536, 94] on input "lmz" at bounding box center [342, 87] width 562 height 21
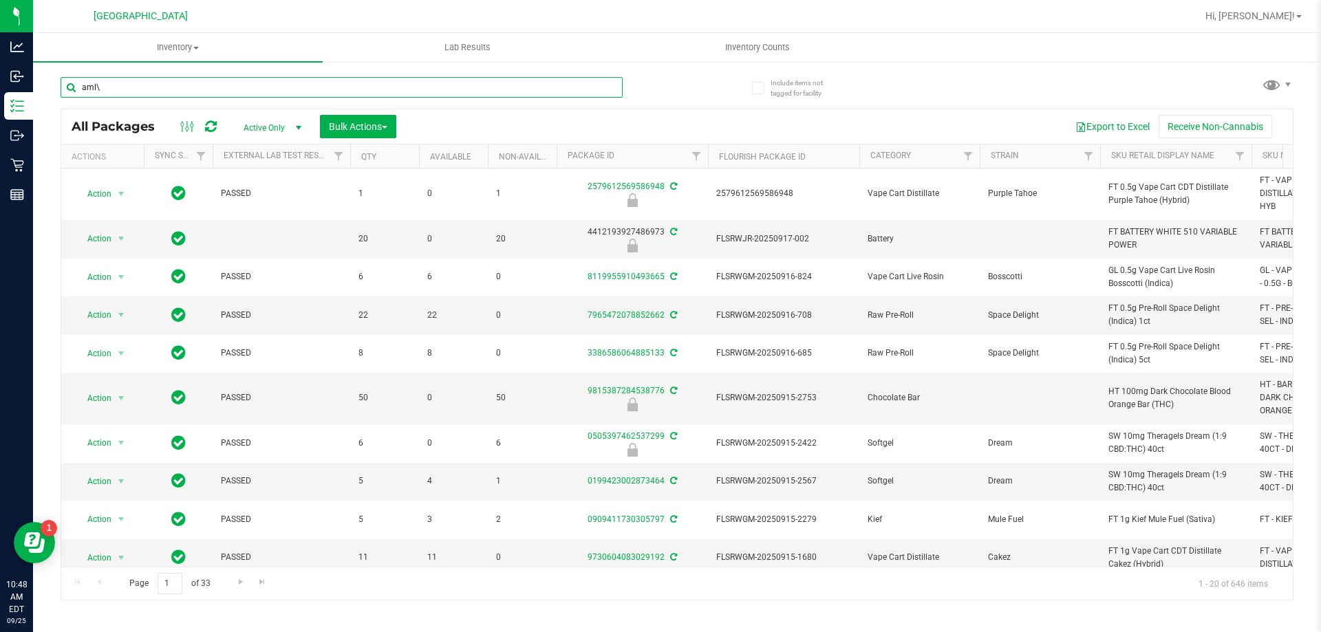
type input "aml"
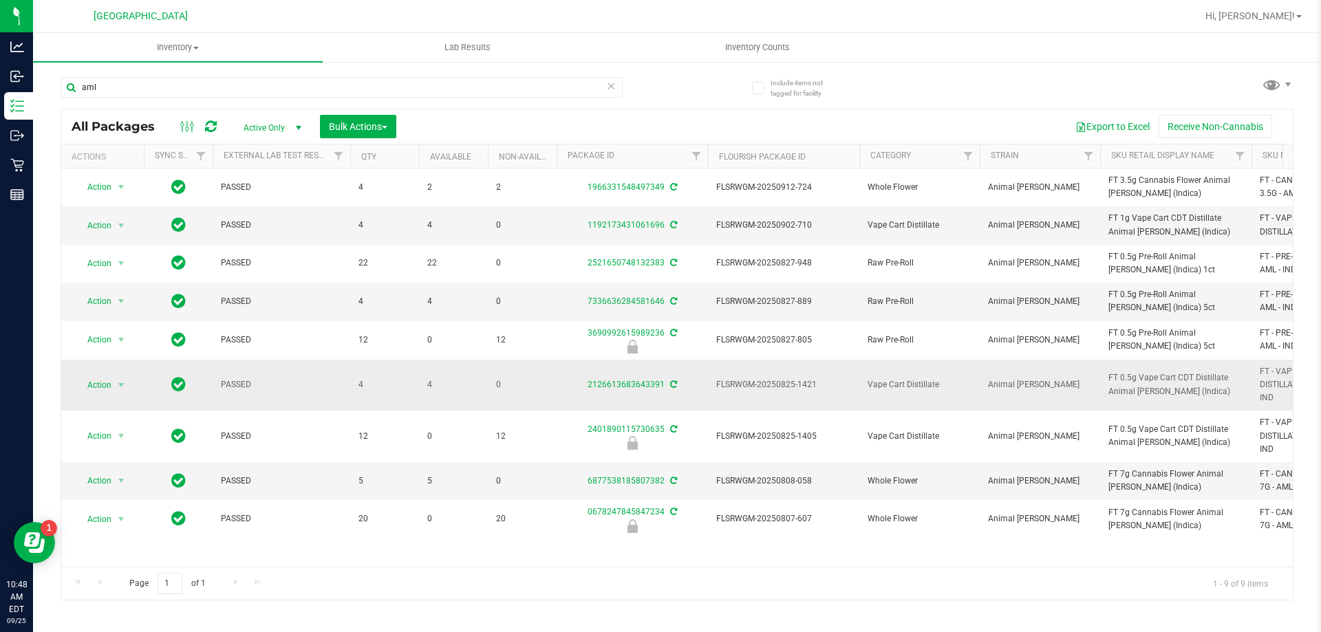
click at [1139, 403] on td "FT 0.5g Vape Cart CDT Distillate Animal Larry (Indica)" at bounding box center [1175, 386] width 151 height 52
click at [205, 91] on input "aml" at bounding box center [342, 87] width 562 height 21
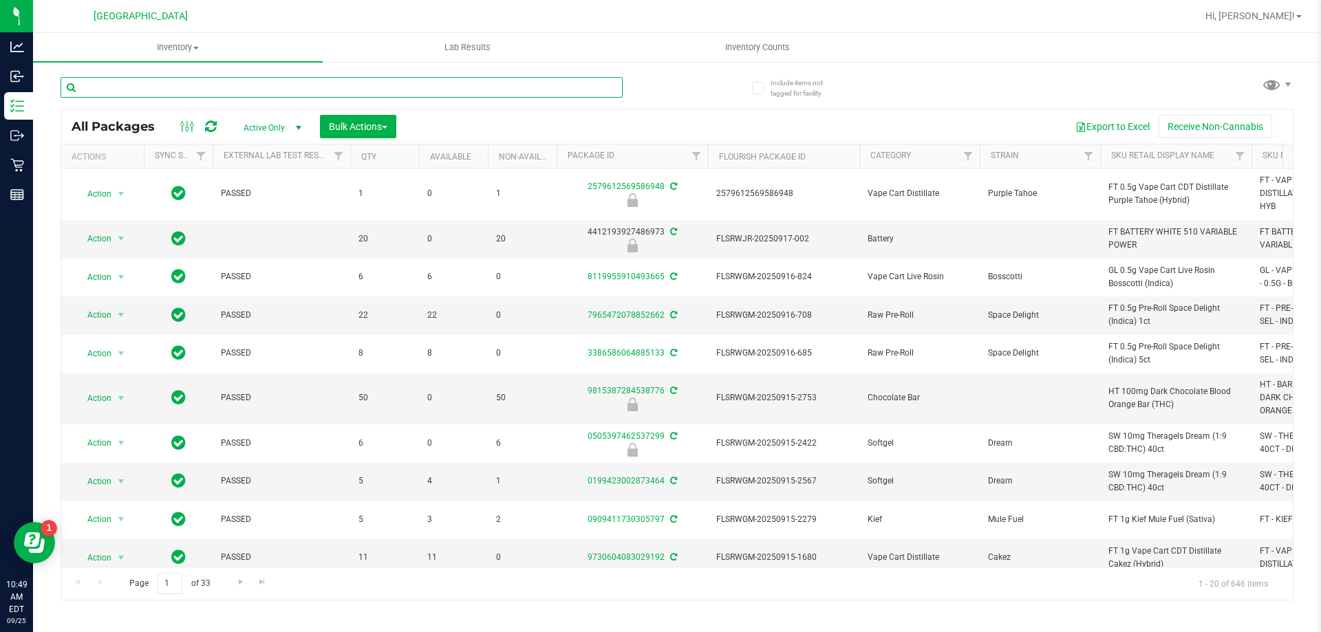
click at [207, 86] on input "text" at bounding box center [342, 87] width 562 height 21
type input "dsd"
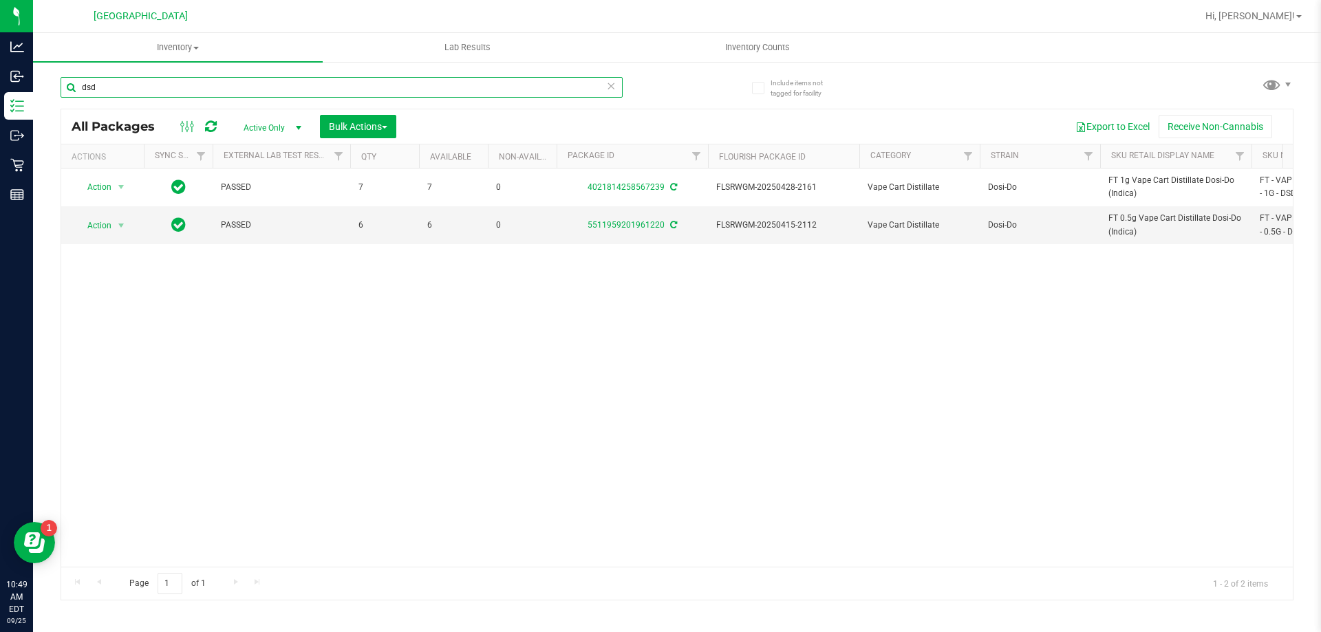
click at [207, 86] on input "dsd" at bounding box center [342, 87] width 562 height 21
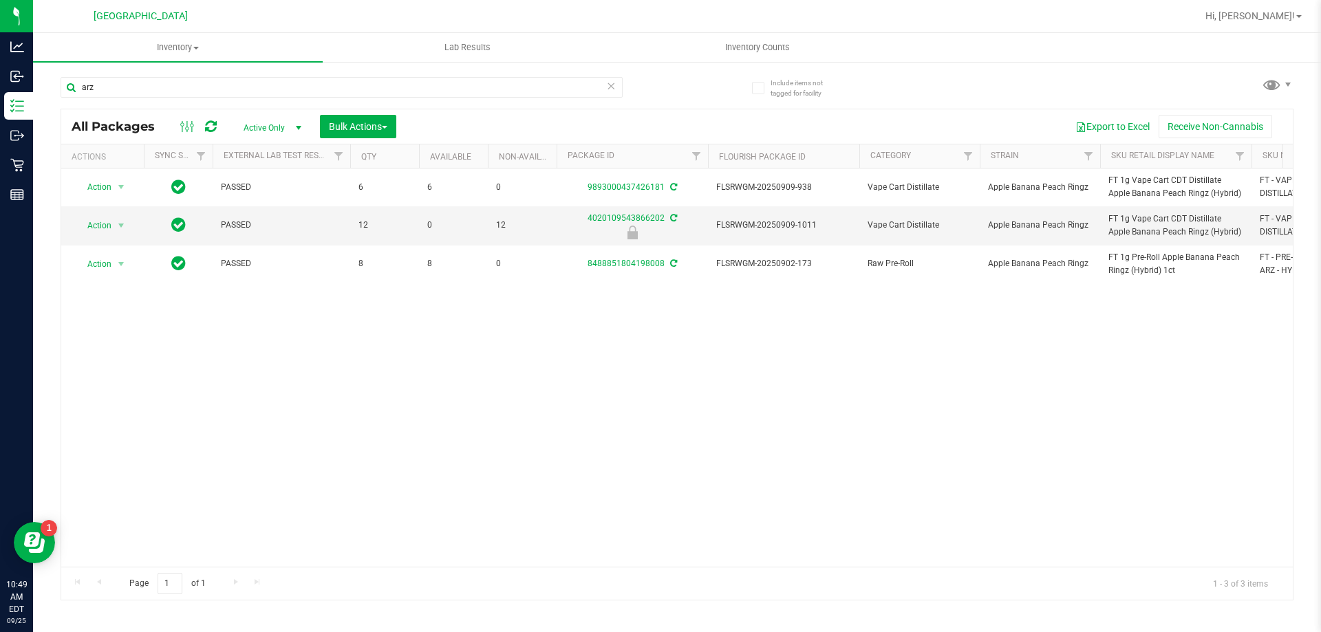
click at [685, 442] on div "Action Action Adjust qty Create package Edit attributes Global inventory Locate…" at bounding box center [677, 368] width 1232 height 398
click at [354, 87] on input "arz" at bounding box center [342, 87] width 562 height 21
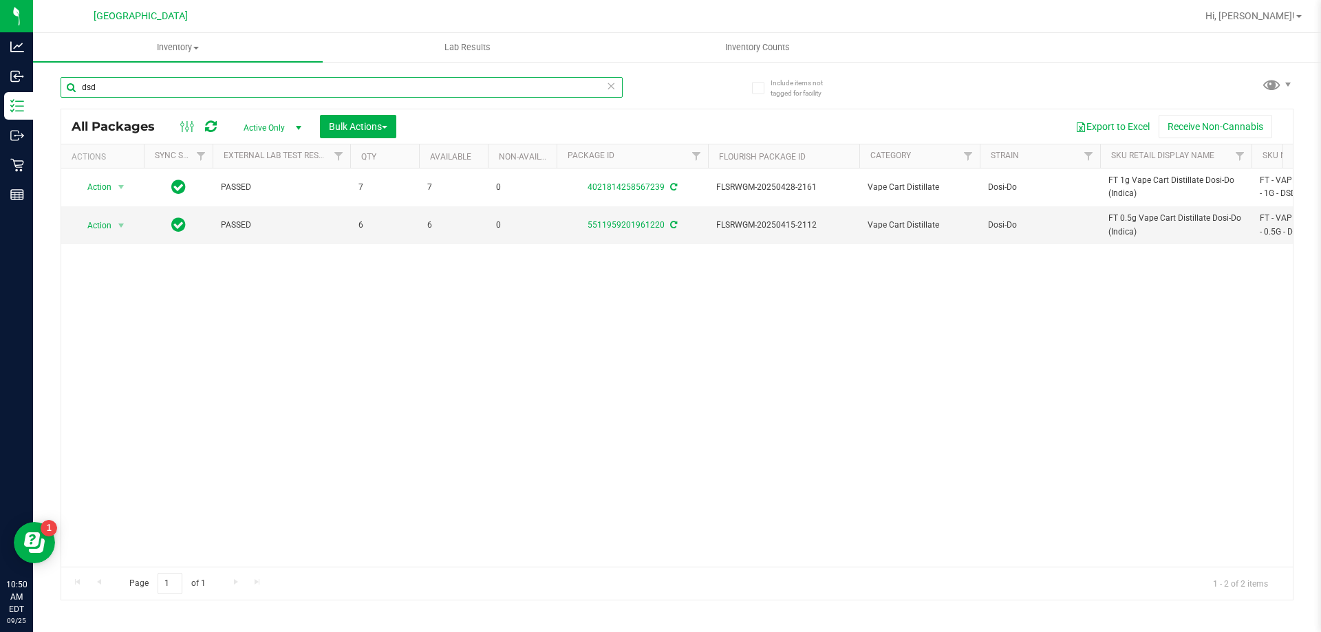
click at [341, 80] on input "dsd" at bounding box center [342, 87] width 562 height 21
type input "jak"
click at [340, 91] on input "jak" at bounding box center [342, 87] width 562 height 21
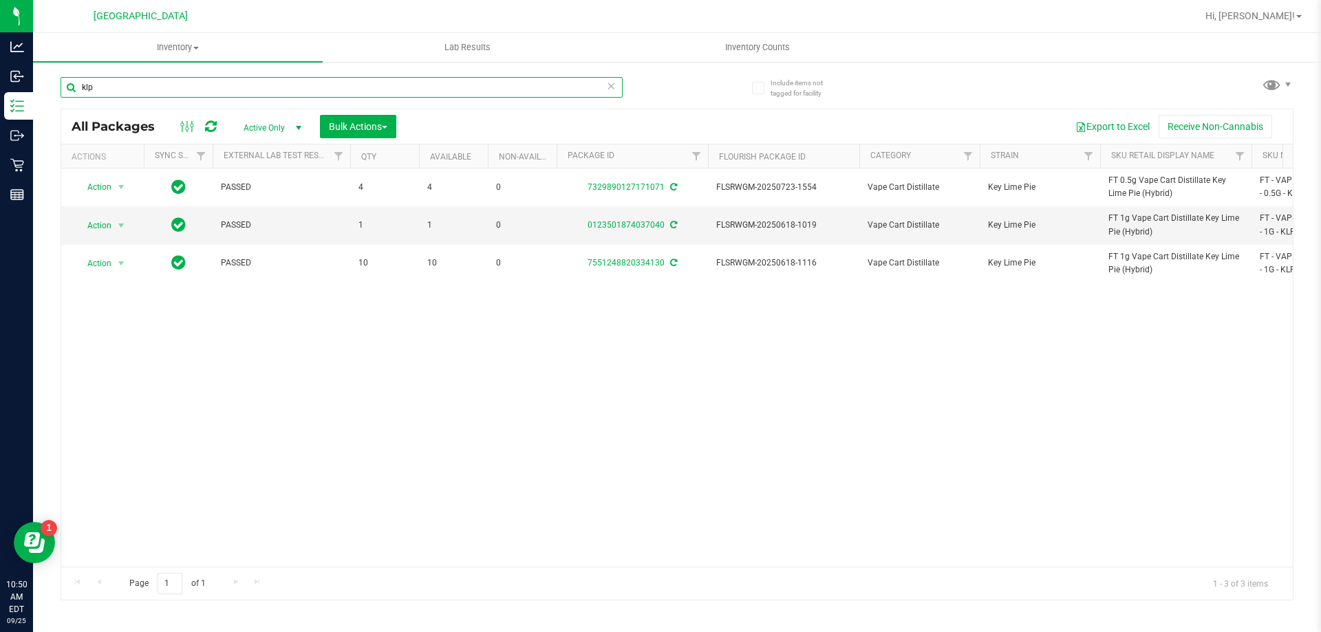
click at [397, 89] on input "klp" at bounding box center [342, 87] width 562 height 21
type input "tnd"
click at [334, 86] on input "tnd" at bounding box center [342, 87] width 562 height 21
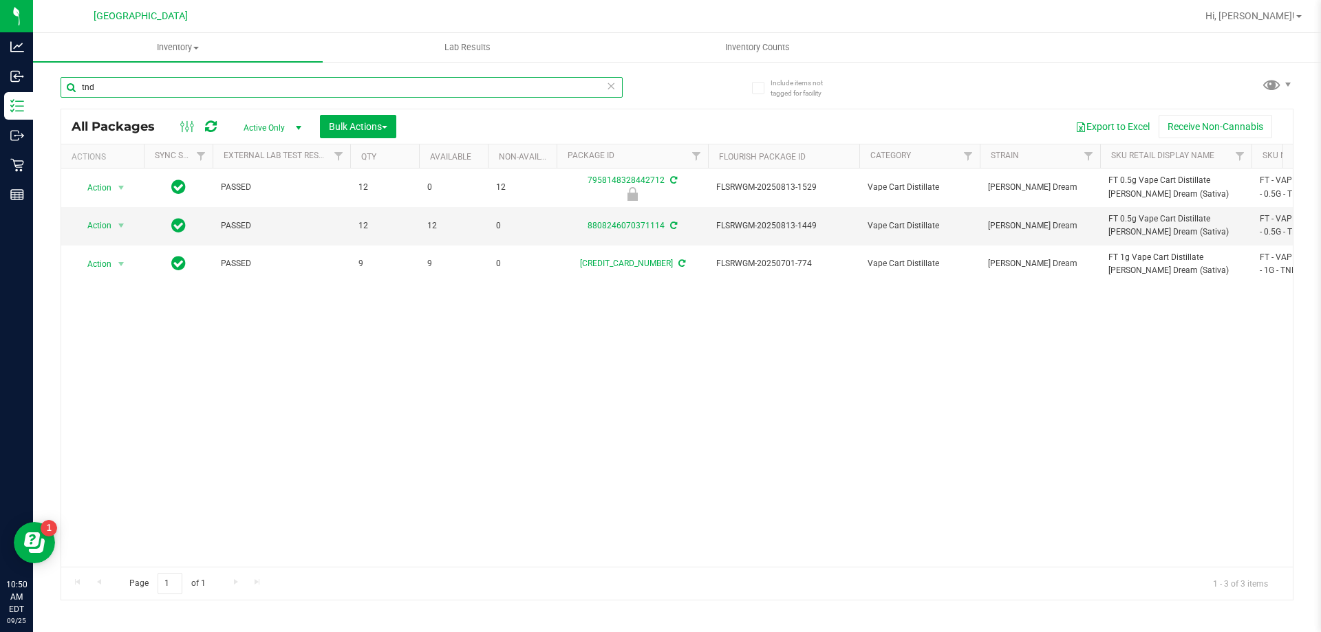
click at [334, 86] on input "tnd" at bounding box center [342, 87] width 562 height 21
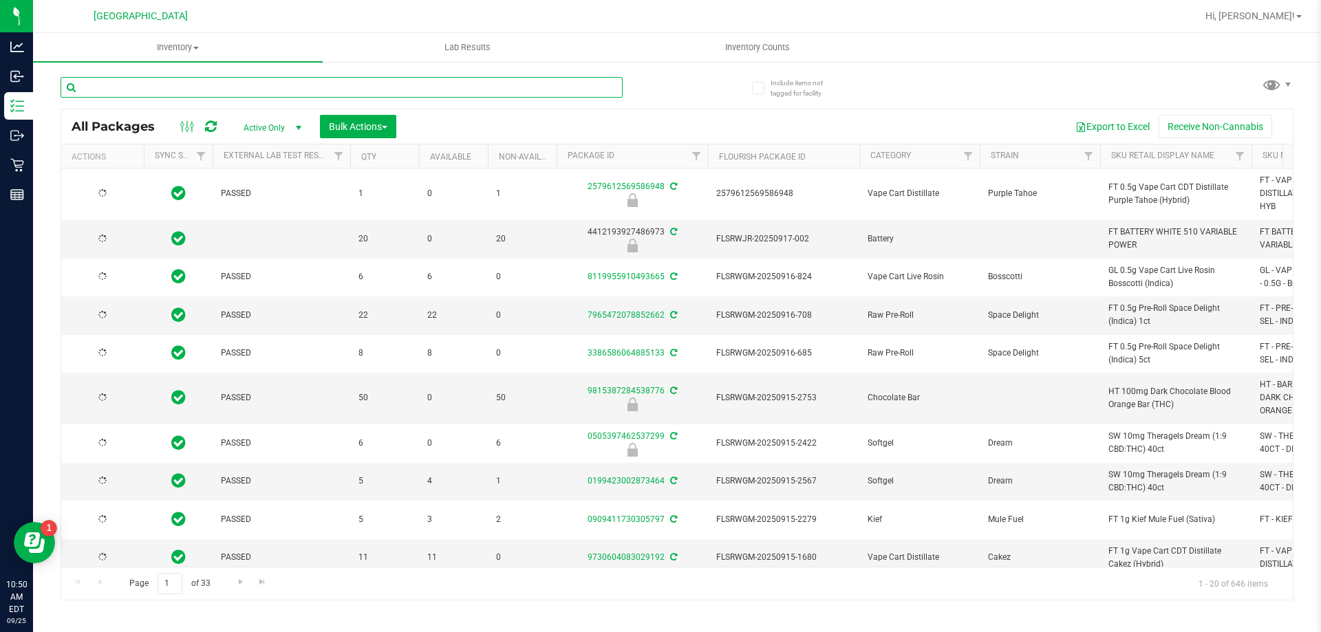
type input "[DATE]"
type input "bct"
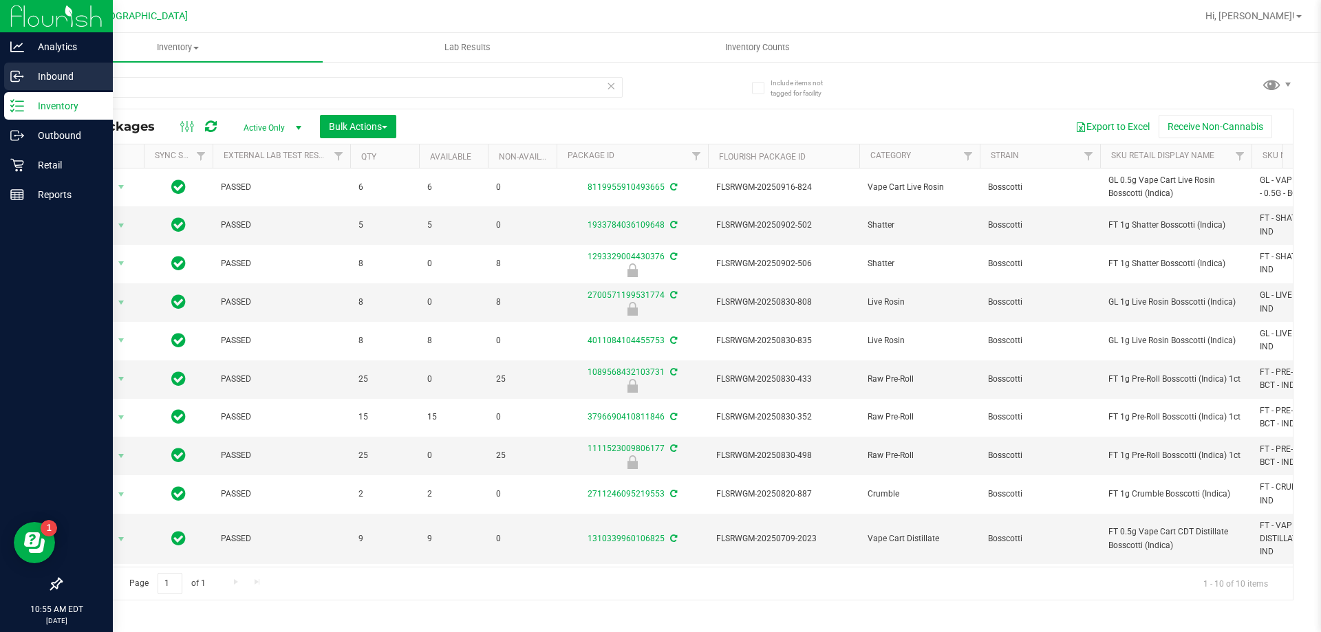
click at [43, 77] on p "Inbound" at bounding box center [65, 76] width 83 height 17
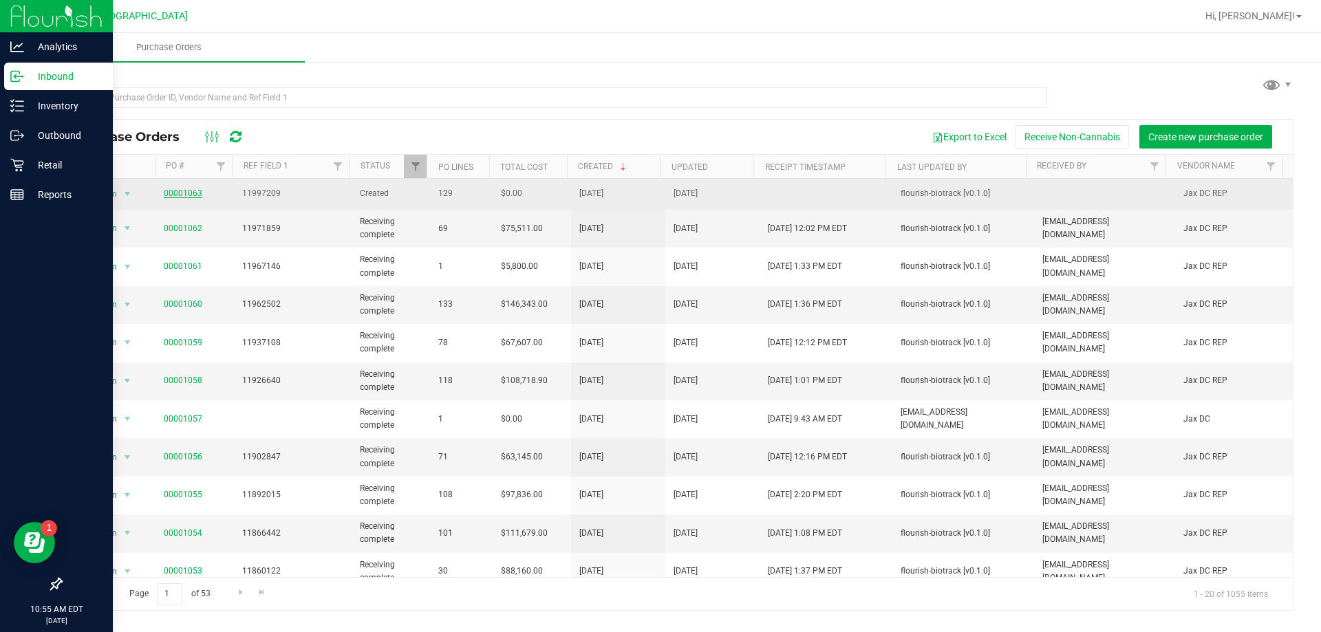
click at [191, 192] on link "00001063" at bounding box center [183, 194] width 39 height 10
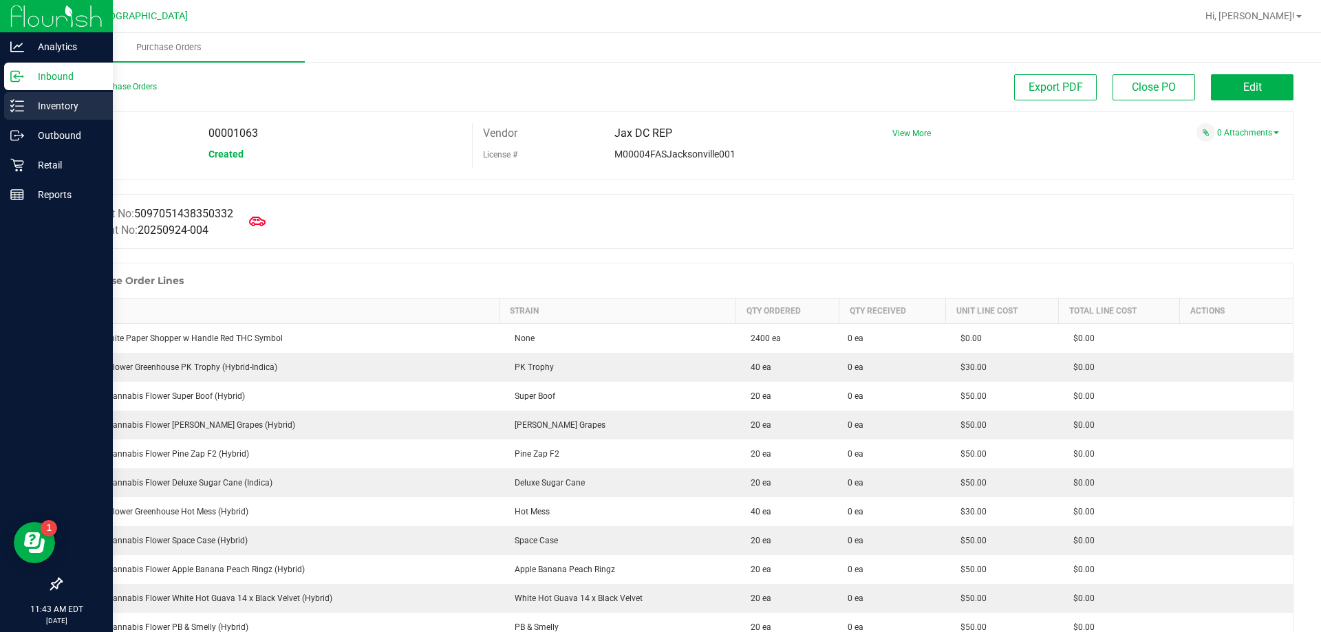
click at [63, 100] on p "Inventory" at bounding box center [65, 106] width 83 height 17
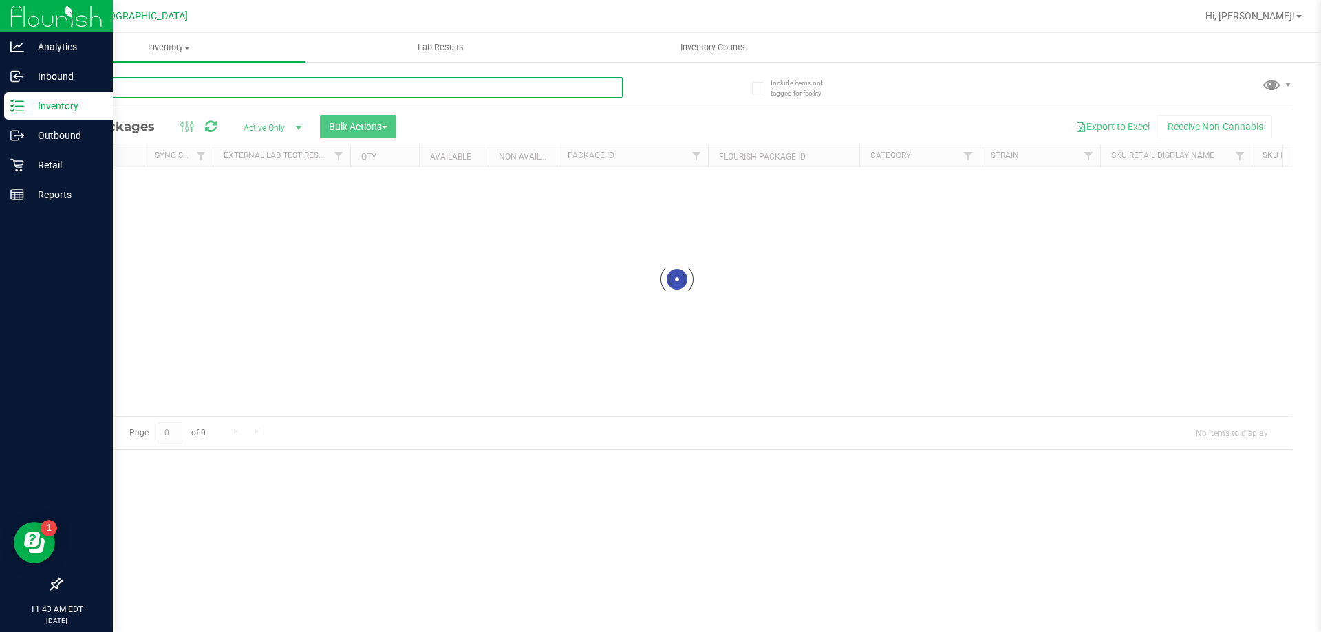
click at [142, 89] on input "text" at bounding box center [342, 87] width 562 height 21
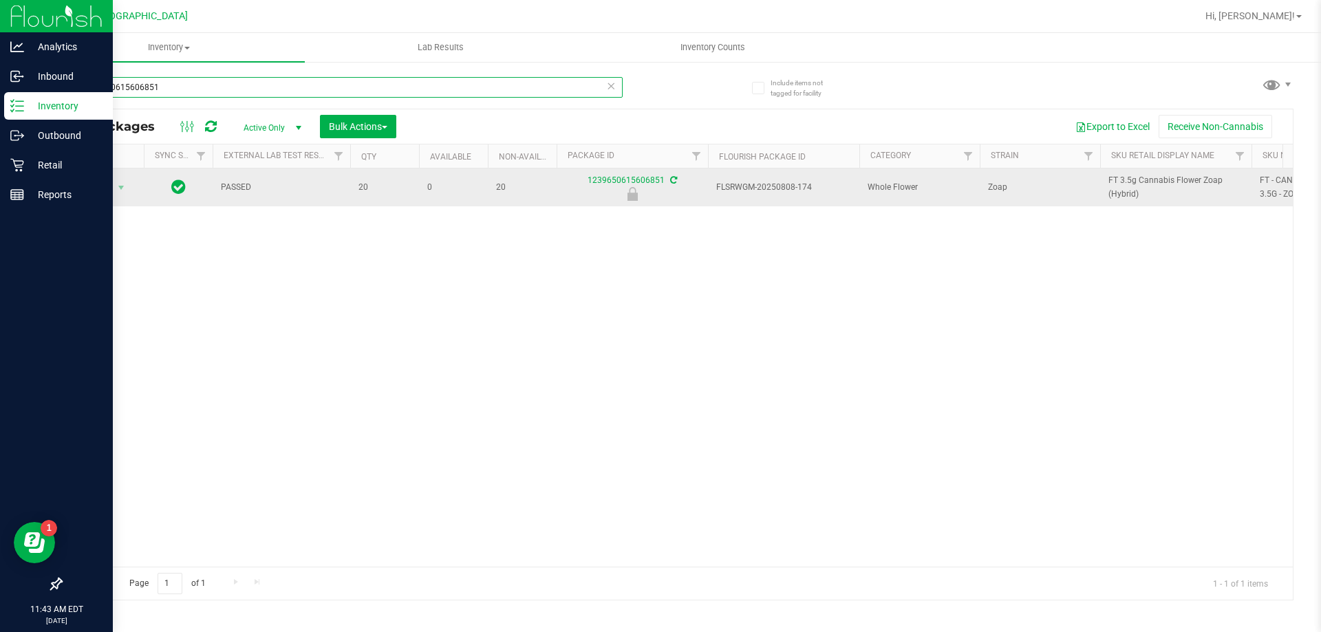
type input "1239650615606851"
click at [111, 195] on span "Action" at bounding box center [93, 187] width 37 height 19
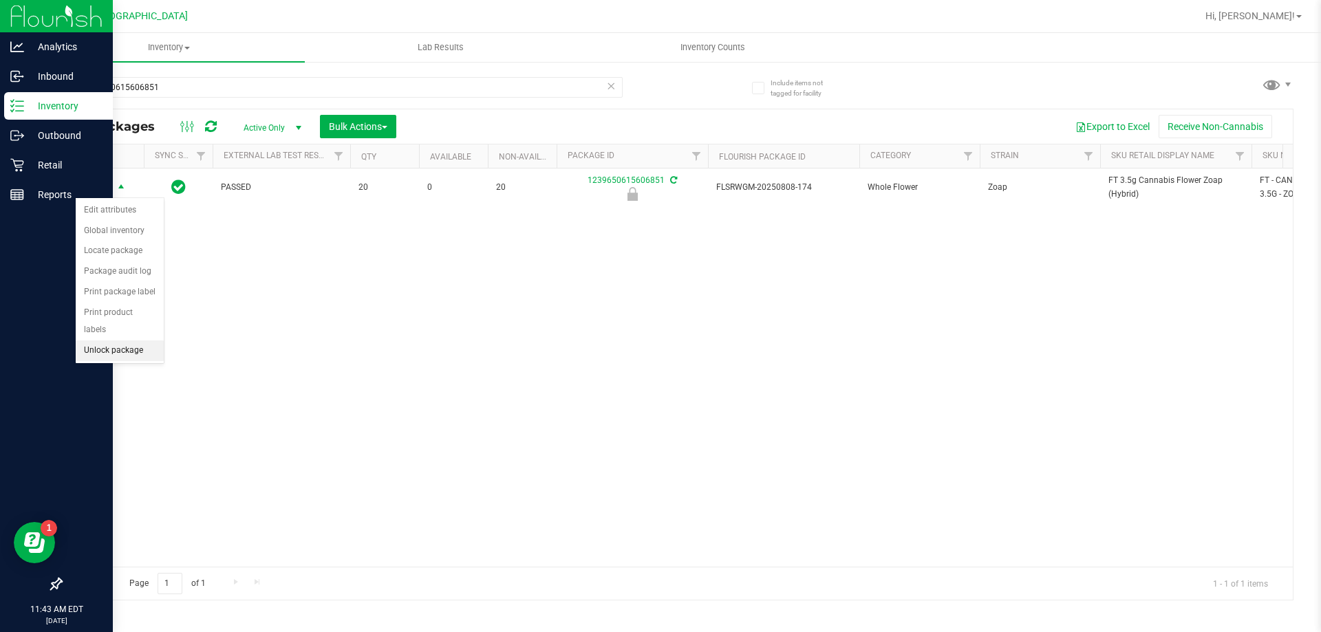
click at [102, 343] on li "Unlock package" at bounding box center [120, 351] width 88 height 21
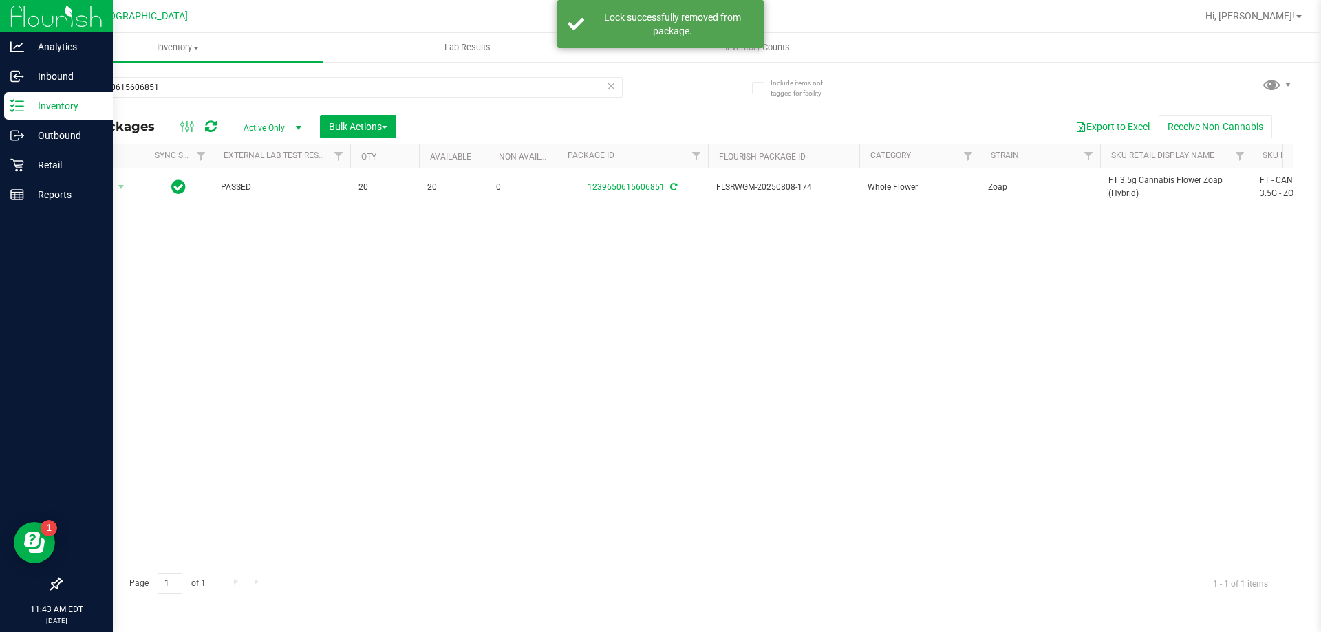
click at [1121, 183] on span "FT 3.5g Cannabis Flower Zoap (Hybrid)" at bounding box center [1175, 187] width 135 height 26
click at [347, 87] on input "1239650615606851" at bounding box center [342, 87] width 562 height 21
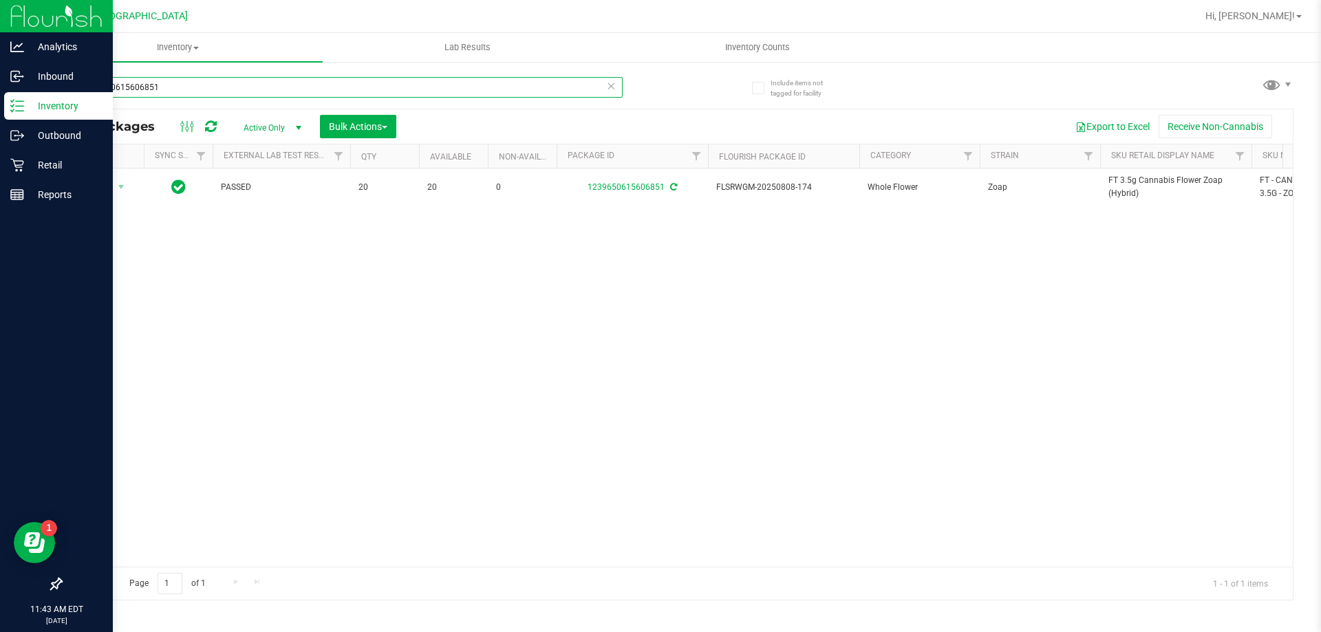
click at [347, 87] on input "1239650615606851" at bounding box center [342, 87] width 562 height 21
paste input "FT 3.5g Cannabis Flower Zoap (Hybrid)"
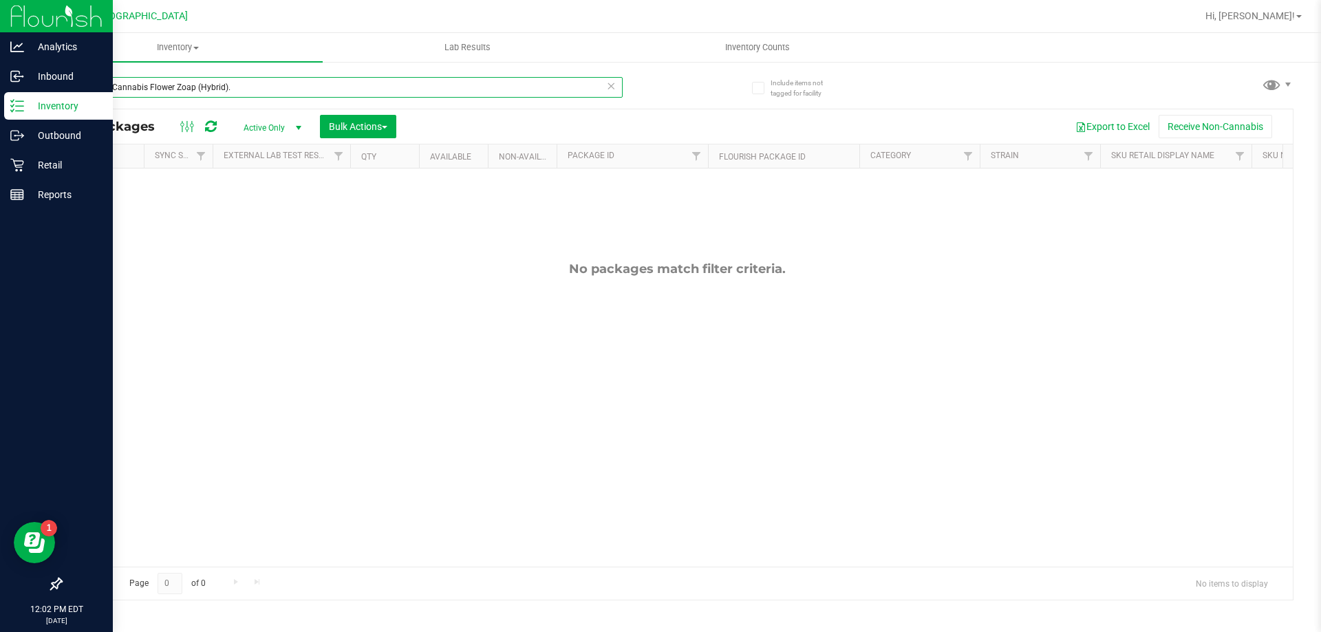
click at [275, 91] on input "FT 3.5g Cannabis Flower Zoap (Hybrid)." at bounding box center [342, 87] width 562 height 21
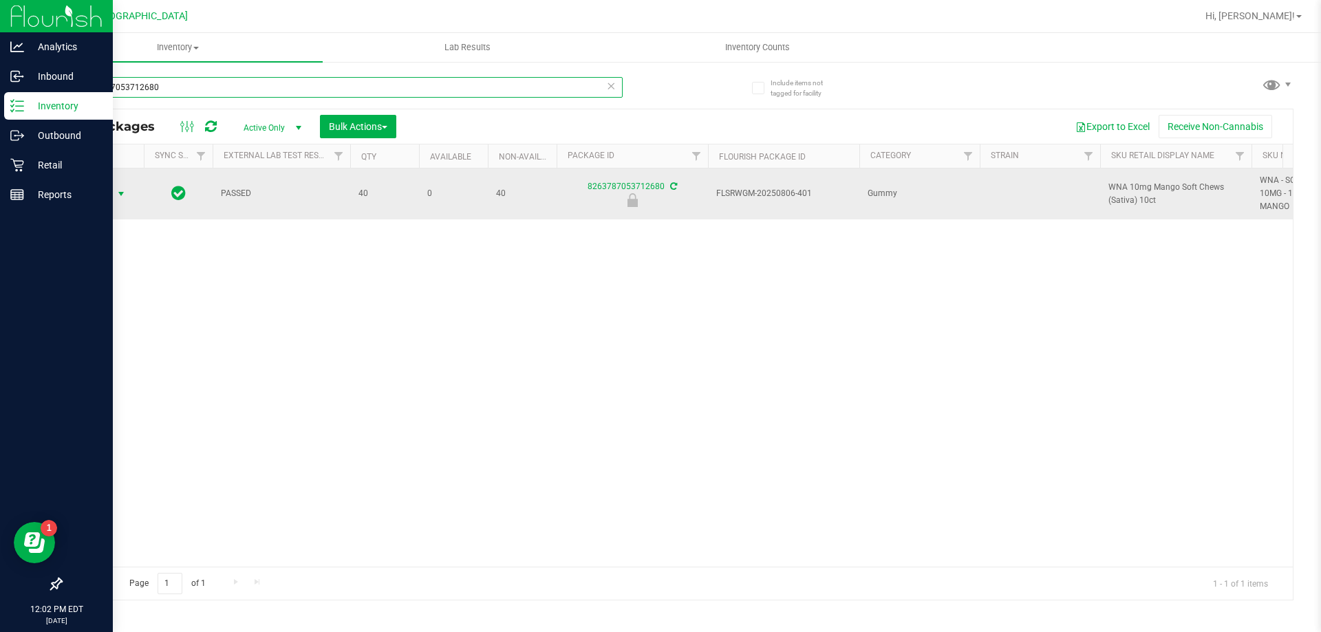
type input "8263787053712680"
click at [109, 189] on span "Action" at bounding box center [93, 193] width 37 height 19
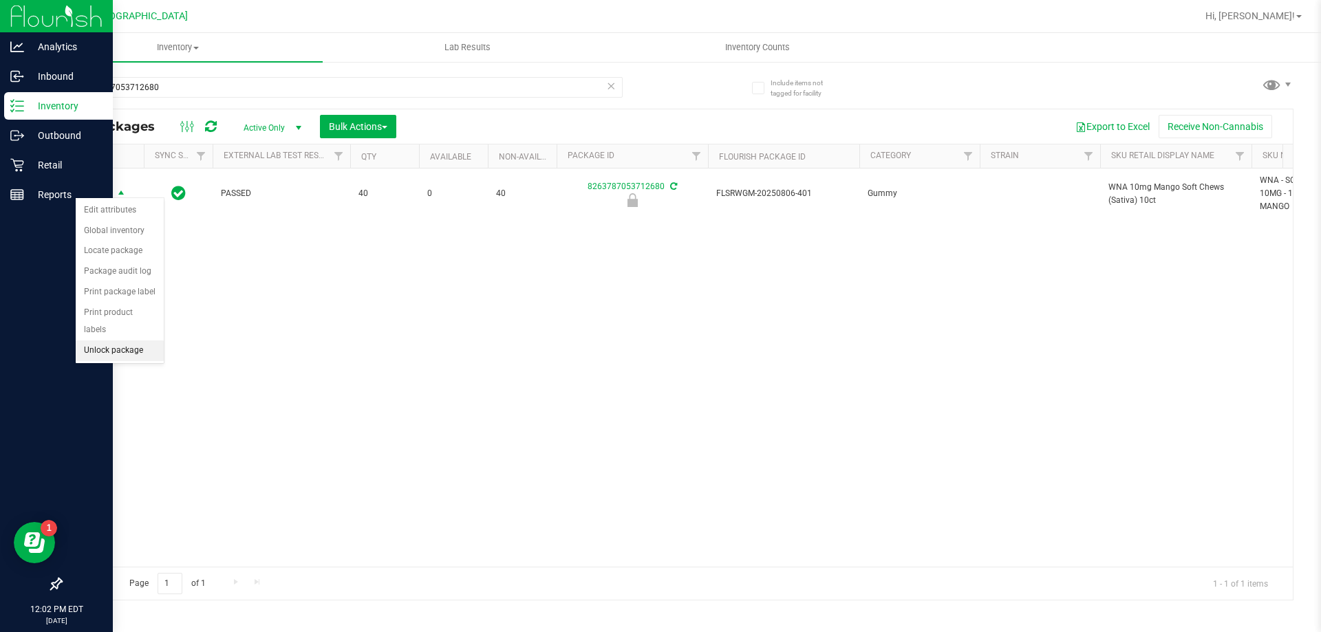
click at [143, 341] on li "Unlock package" at bounding box center [120, 351] width 88 height 21
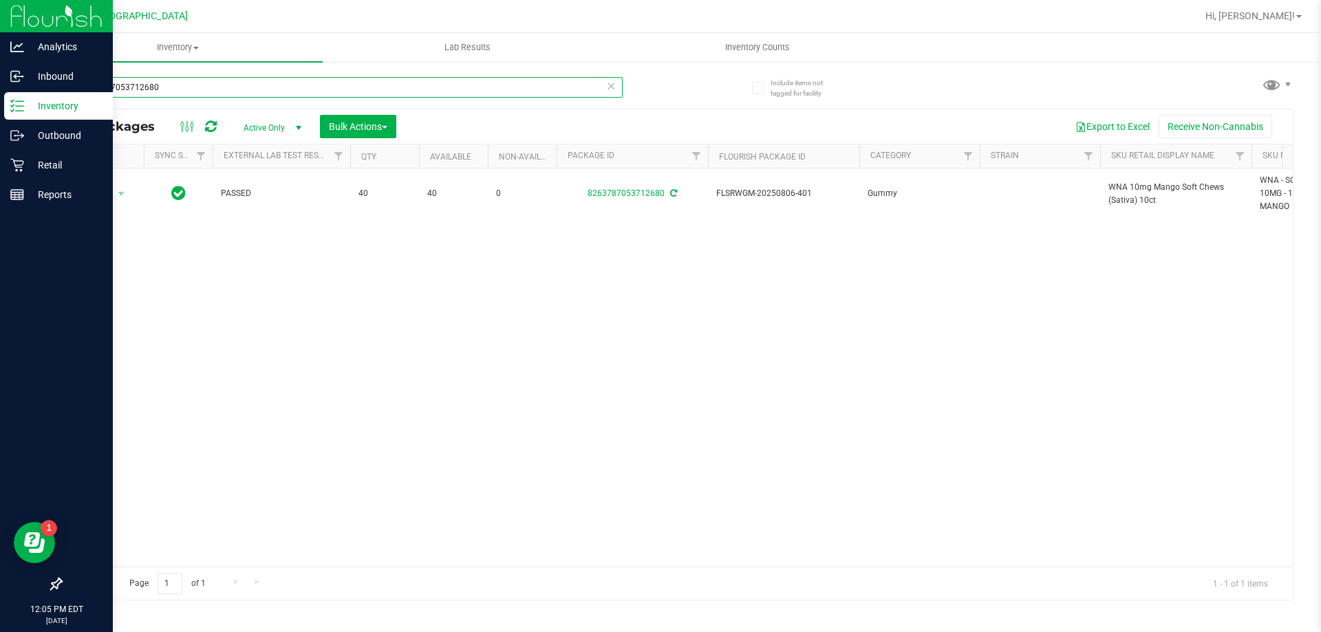
click at [286, 94] on input "8263787053712680" at bounding box center [342, 87] width 562 height 21
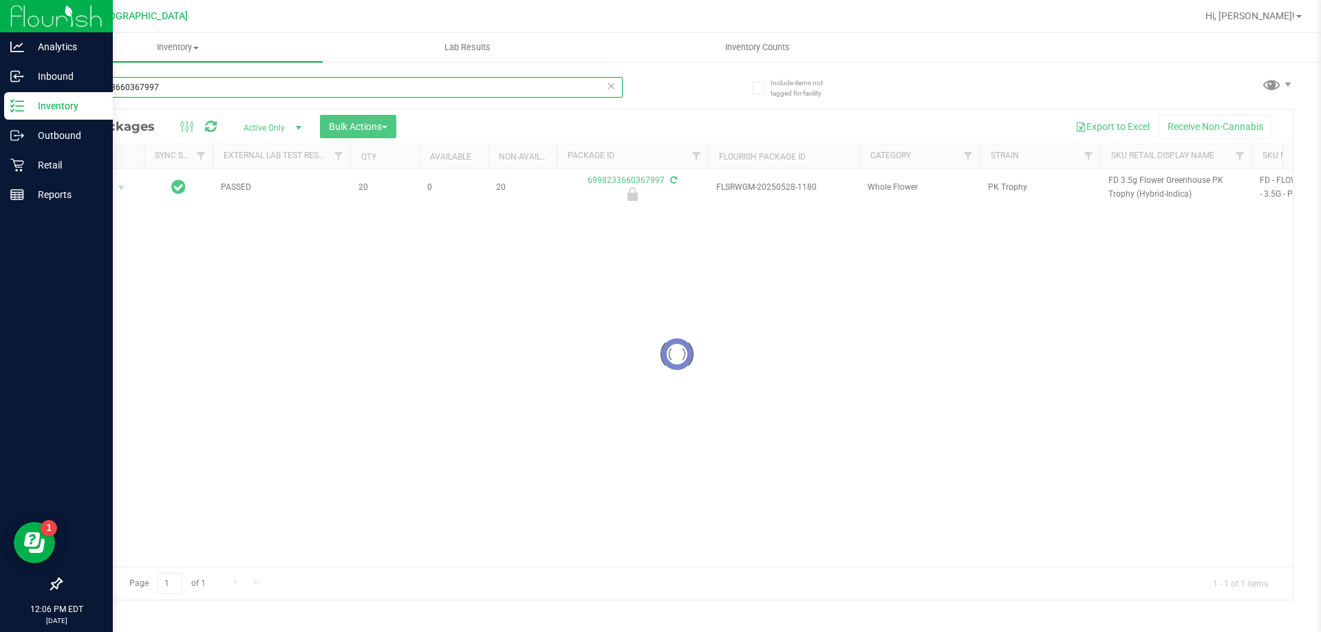
type input "6998233660367997"
click at [103, 188] on div at bounding box center [677, 354] width 1232 height 491
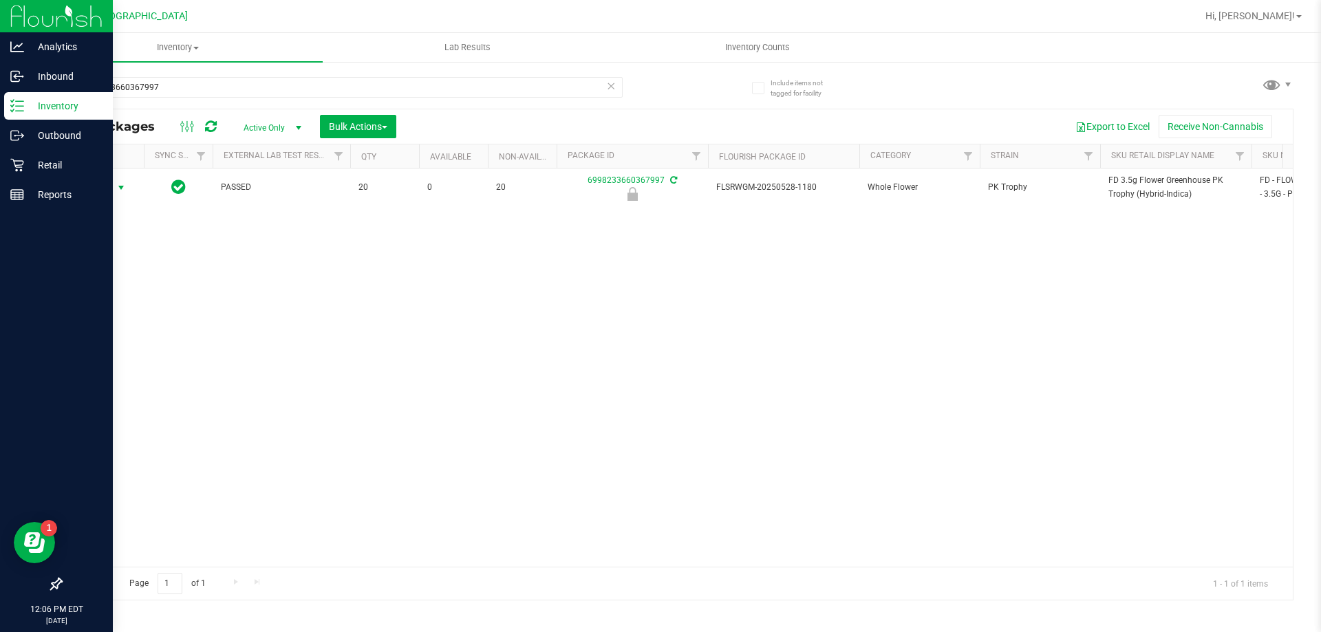
click at [106, 191] on span "Action" at bounding box center [93, 187] width 37 height 19
click at [130, 341] on li "Unlock package" at bounding box center [120, 351] width 88 height 21
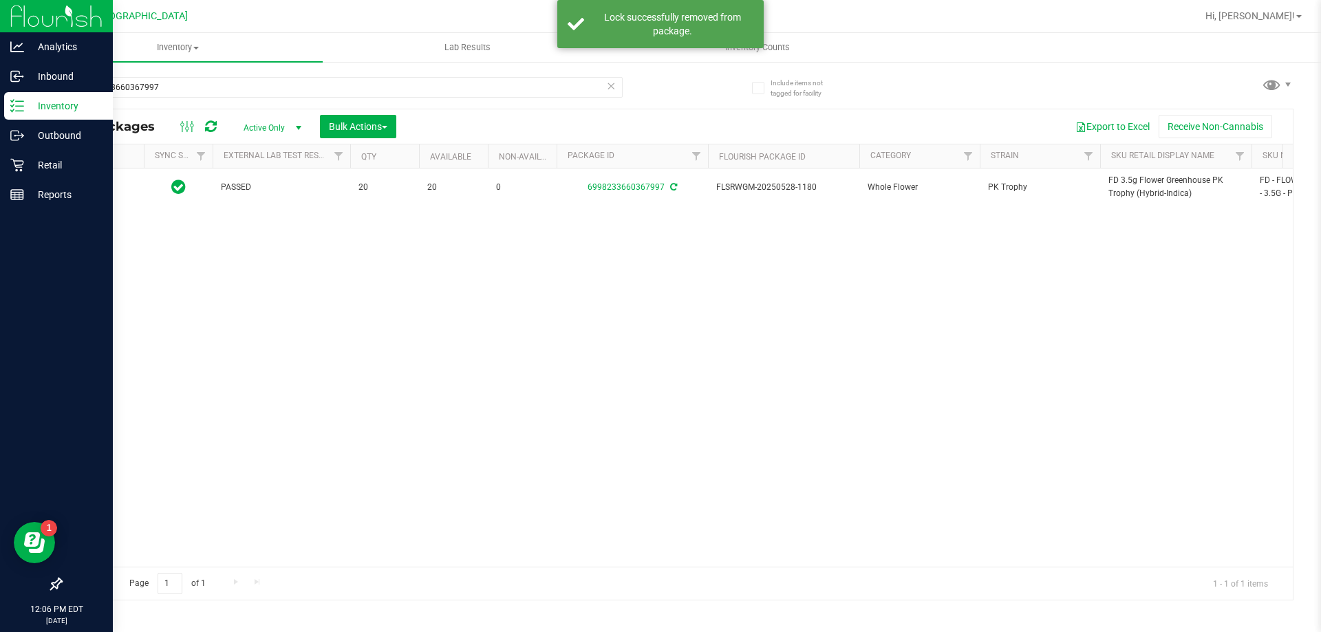
click at [1139, 191] on span "FD 3.5g Flower Greenhouse PK Trophy (Hybrid-Indica)" at bounding box center [1175, 187] width 135 height 26
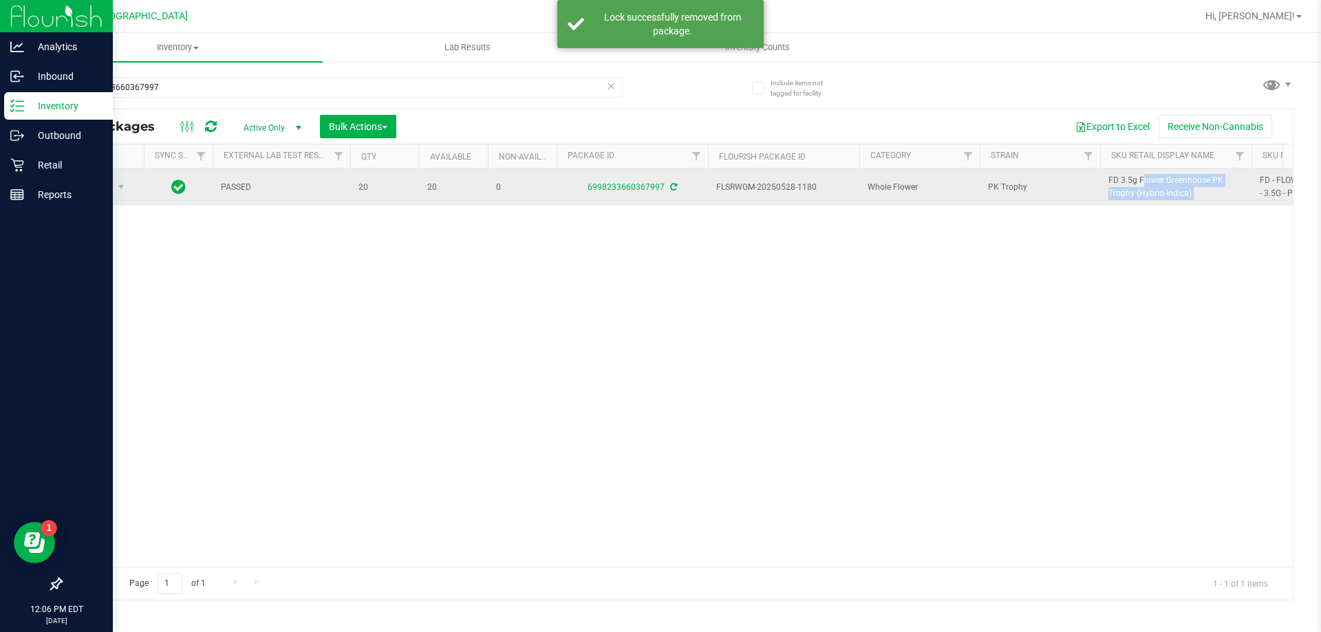
copy tr "FD 3.5g Flower Greenhouse PK Trophy (Hybrid-Indica)"
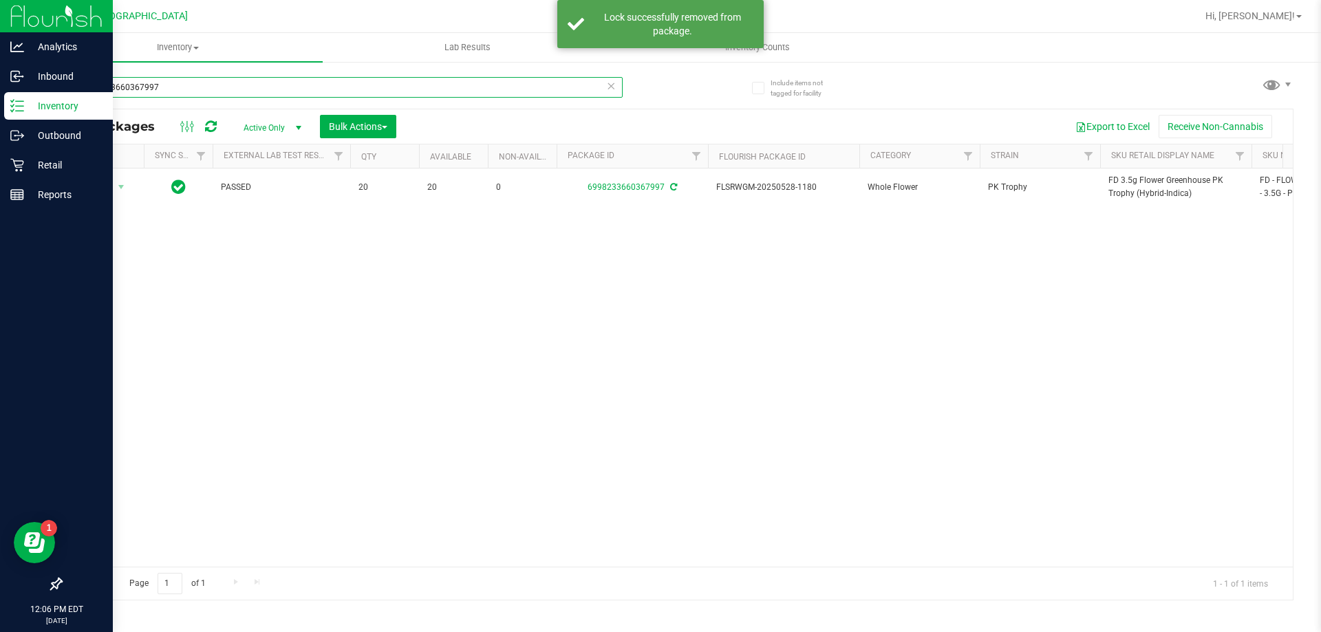
click at [542, 83] on input "6998233660367997" at bounding box center [342, 87] width 562 height 21
paste input "FD 3.5g Flower Greenhouse PK Trophy (Hybrid-Indica)"
click at [542, 83] on input "6998233660367997" at bounding box center [342, 87] width 562 height 21
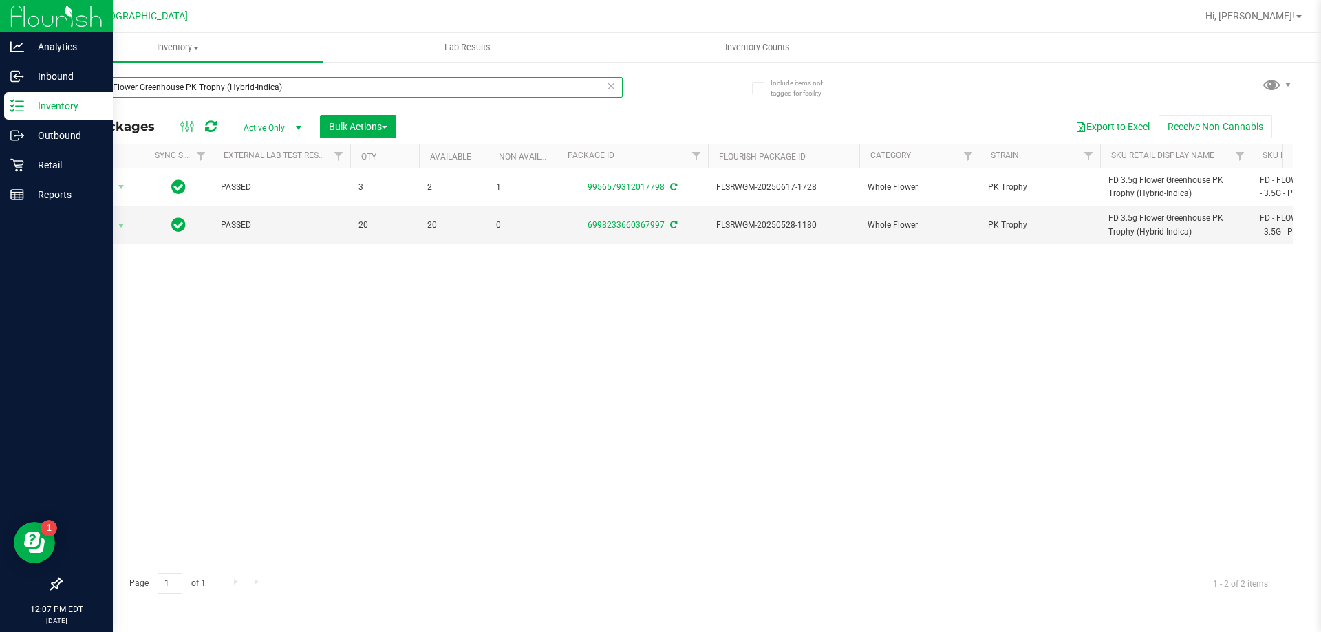
click at [534, 80] on input "FD 3.5g Flower Greenhouse PK Trophy (Hybrid-Indica)" at bounding box center [342, 87] width 562 height 21
click at [536, 80] on input "FD 3.5g Flower Greenhouse PK Trophy (Hybrid-Indica)" at bounding box center [342, 87] width 562 height 21
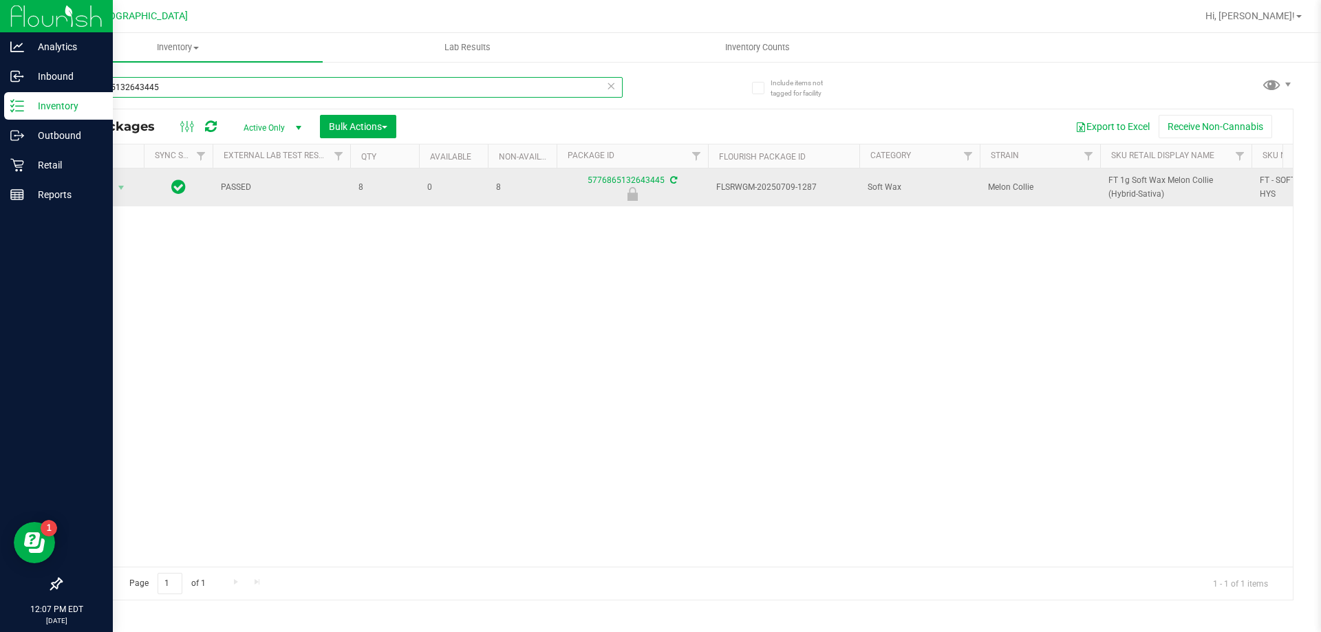
type input "5776865132643445"
click at [109, 191] on span "Action" at bounding box center [93, 187] width 37 height 19
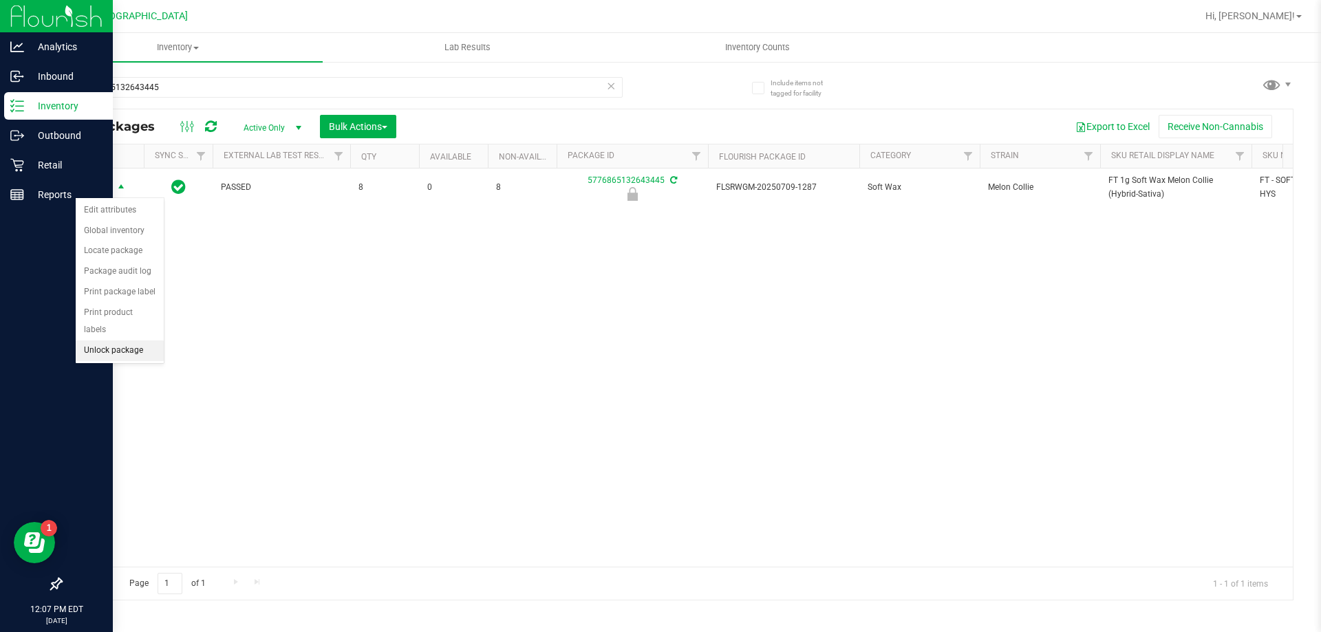
click at [116, 341] on li "Unlock package" at bounding box center [120, 351] width 88 height 21
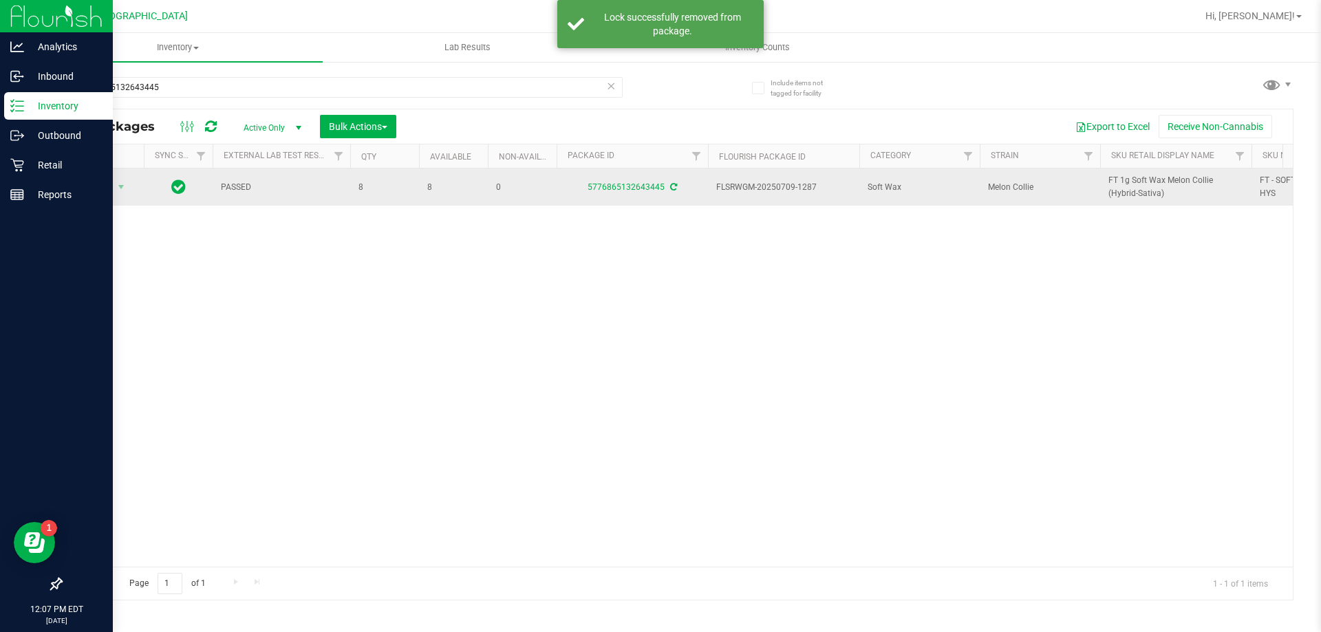
click at [1144, 181] on span "FT 1g Soft Wax Melon Collie (Hybrid-Sativa)" at bounding box center [1175, 187] width 135 height 26
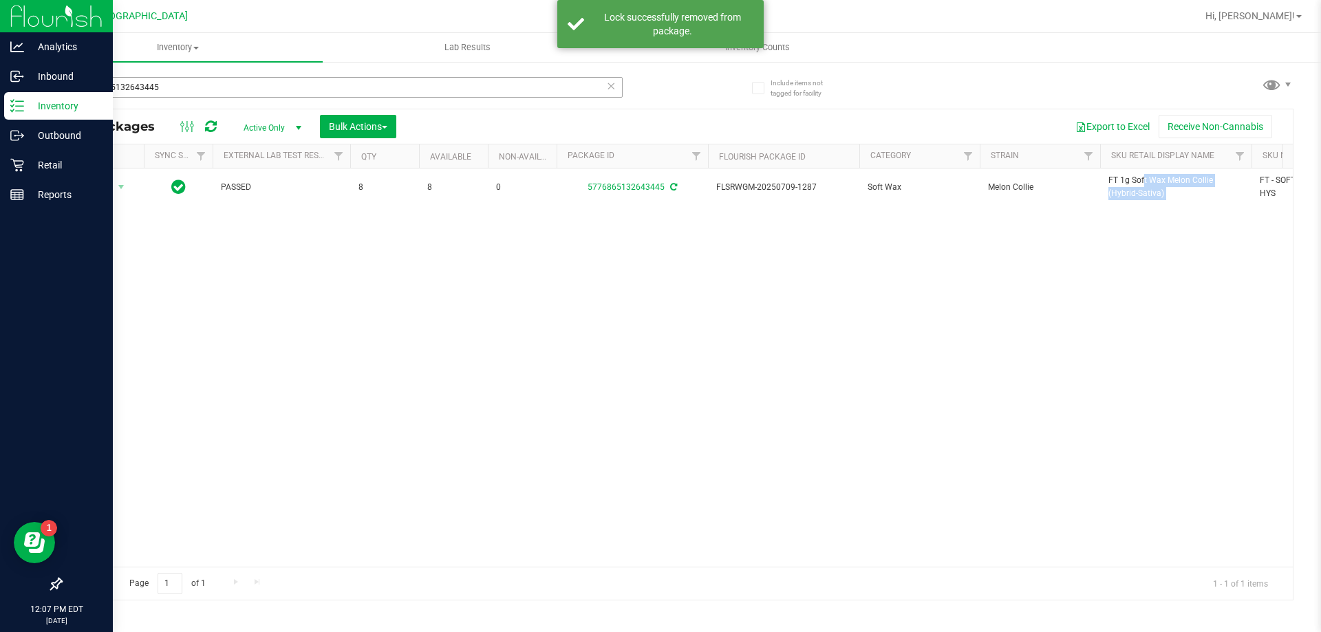
copy tr "FT 1g Soft Wax Melon Collie (Hybrid-Sativa)"
click at [341, 81] on input "5776865132643445" at bounding box center [342, 87] width 562 height 21
paste input "FT 1g Soft Wax Melon Collie (Hybrid-Sativa)"
type input "FT 1g Soft Wax Melon Collie (Hybrid-Sativa)"
